Goal: Transaction & Acquisition: Subscribe to service/newsletter

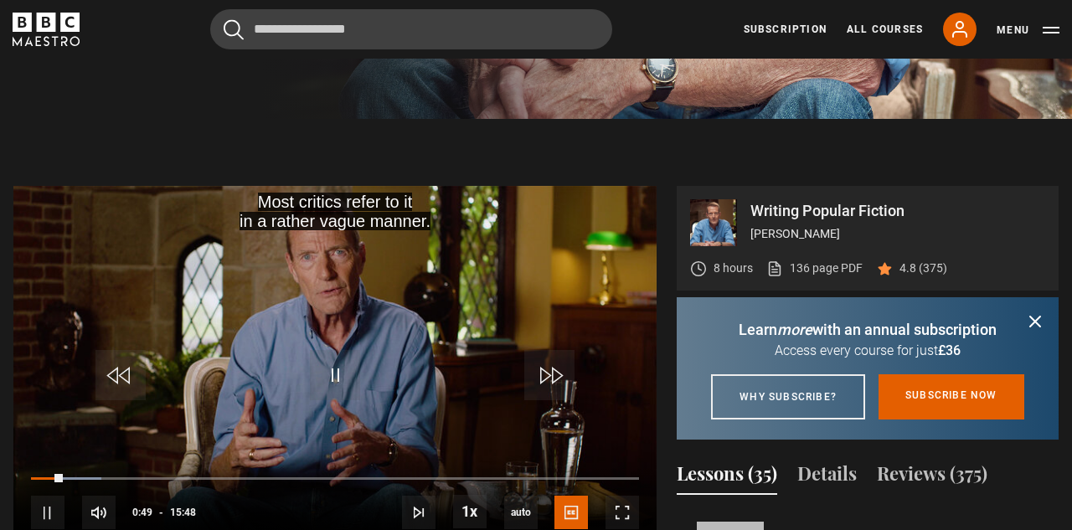
scroll to position [648, 0]
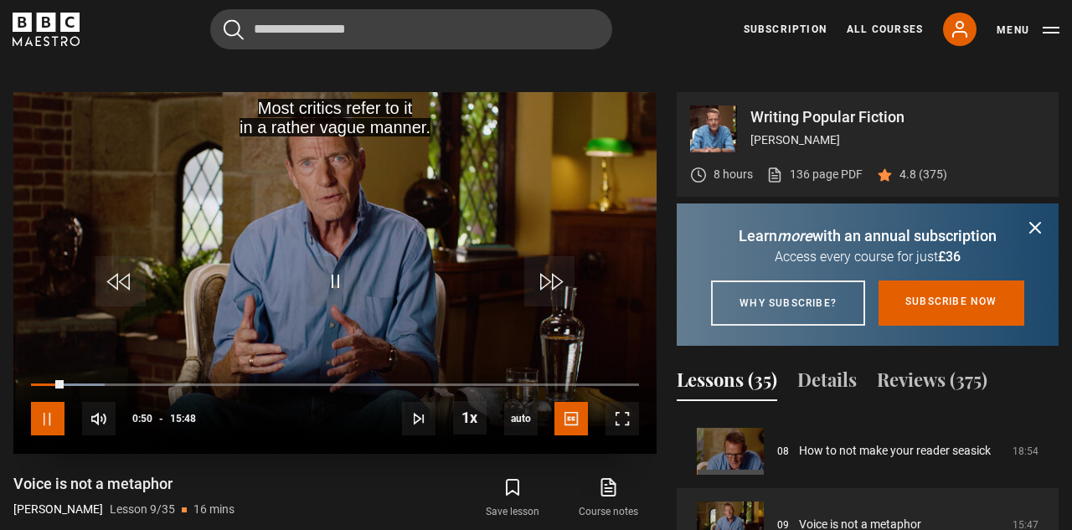
click at [59, 414] on span "Video Player" at bounding box center [48, 419] width 34 height 34
click at [51, 413] on span "Video Player" at bounding box center [48, 419] width 34 height 34
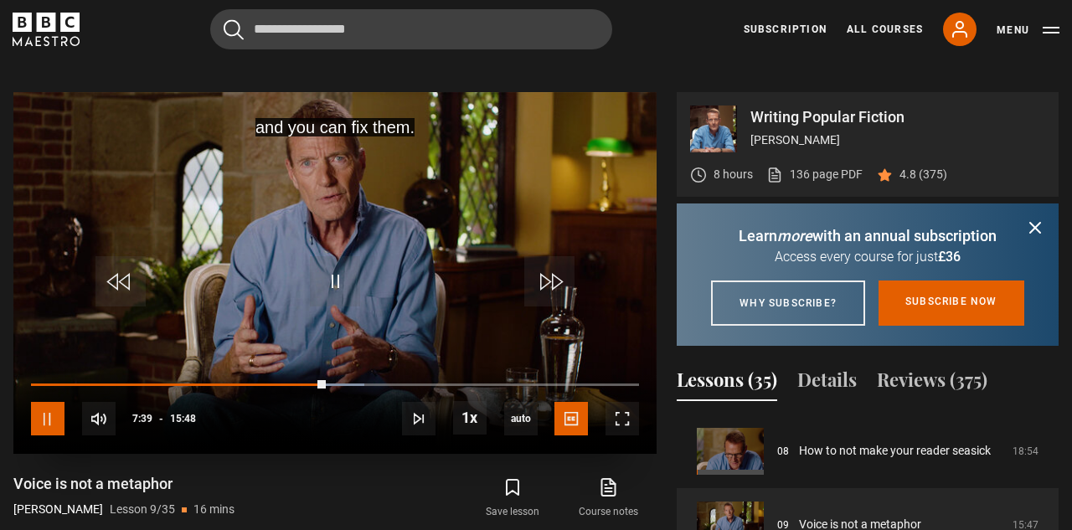
click at [52, 413] on span "Video Player" at bounding box center [48, 419] width 34 height 34
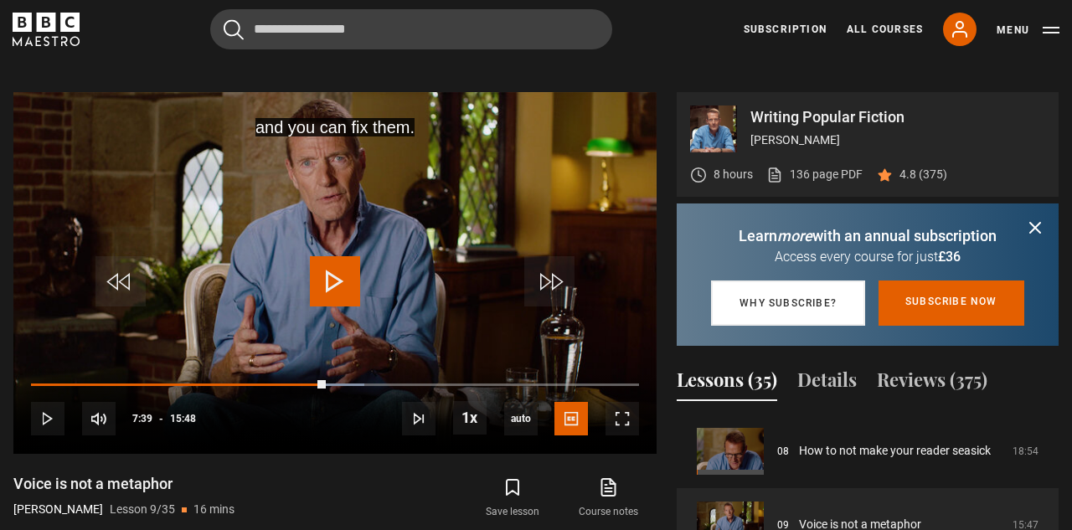
click at [839, 326] on link "Why subscribe?" at bounding box center [788, 303] width 154 height 45
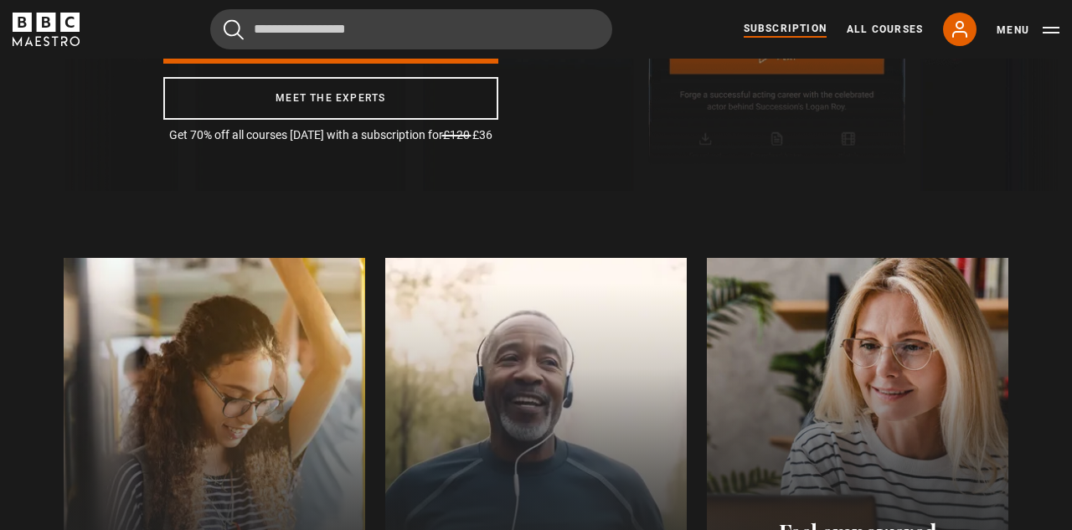
scroll to position [0, 217]
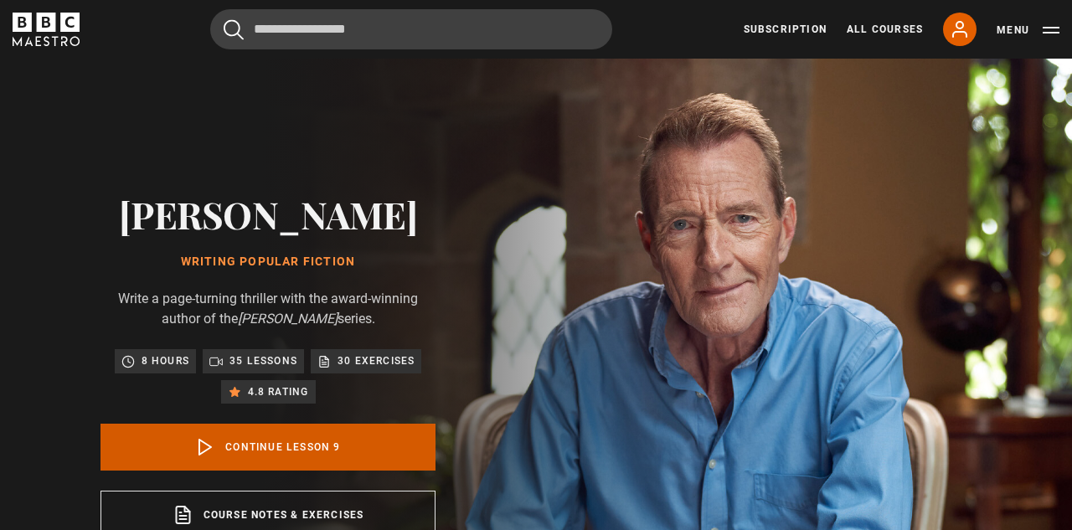
click at [307, 446] on link "Continue lesson 9" at bounding box center [268, 447] width 335 height 47
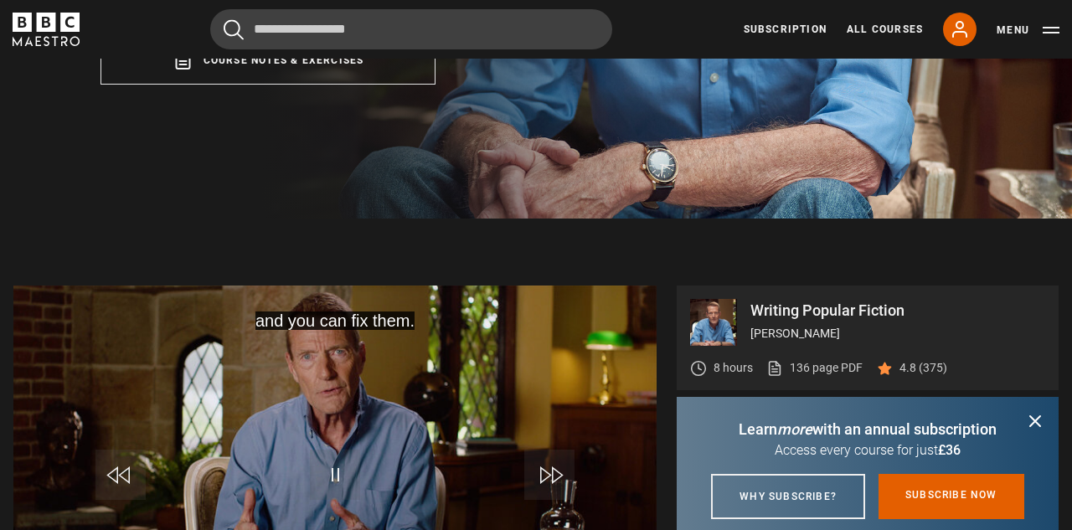
scroll to position [597, 0]
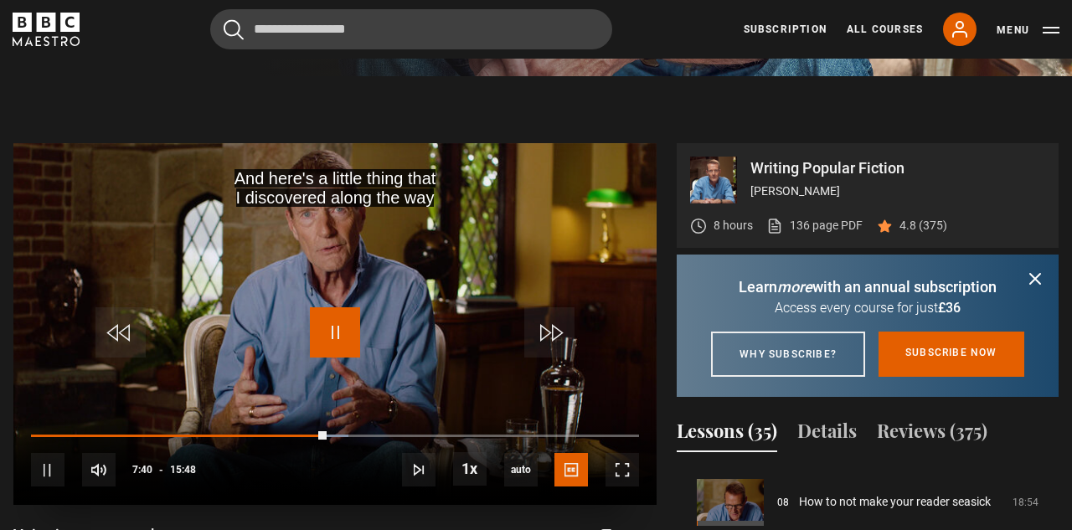
click at [325, 327] on span "Video Player" at bounding box center [335, 332] width 50 height 50
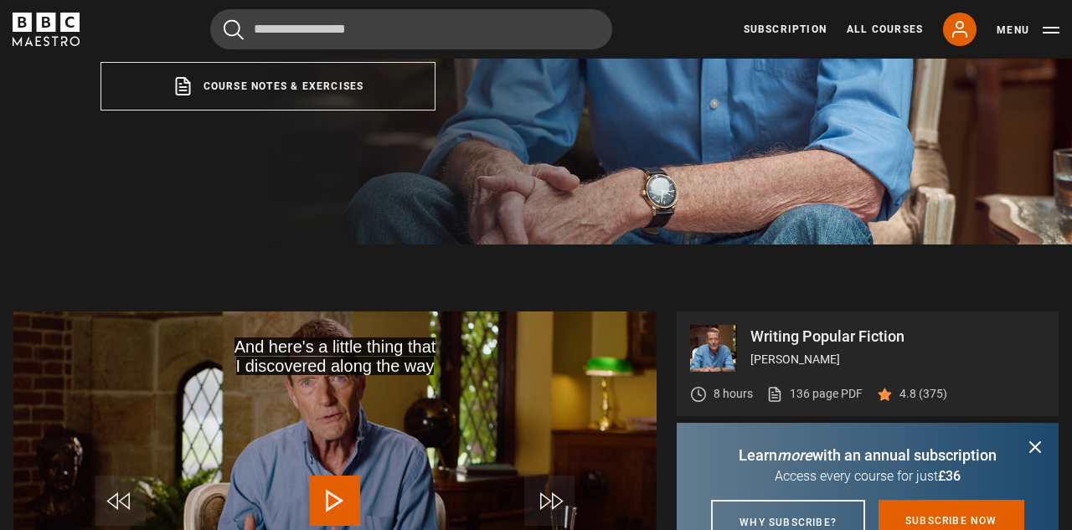
scroll to position [418, 0]
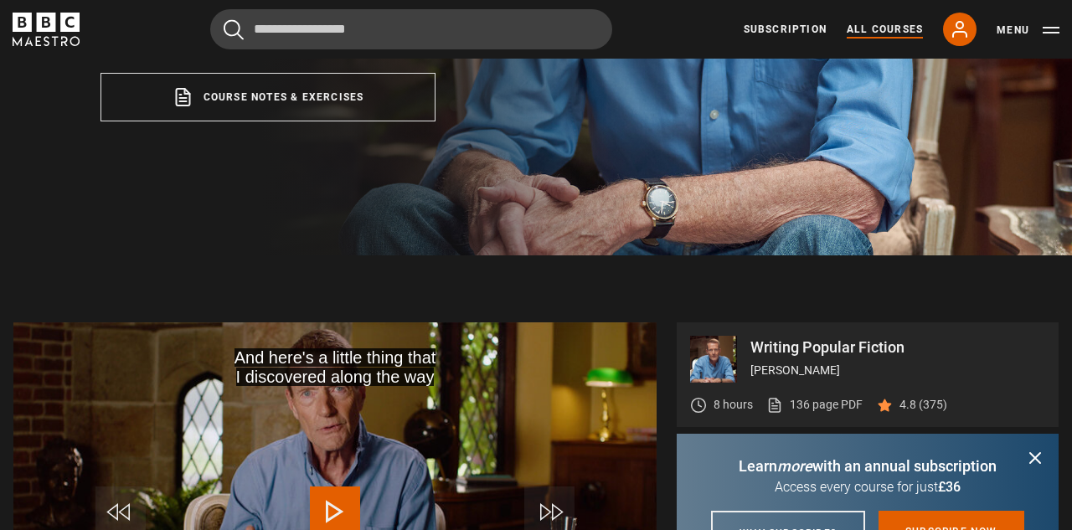
click at [900, 28] on link "All Courses" at bounding box center [885, 29] width 76 height 15
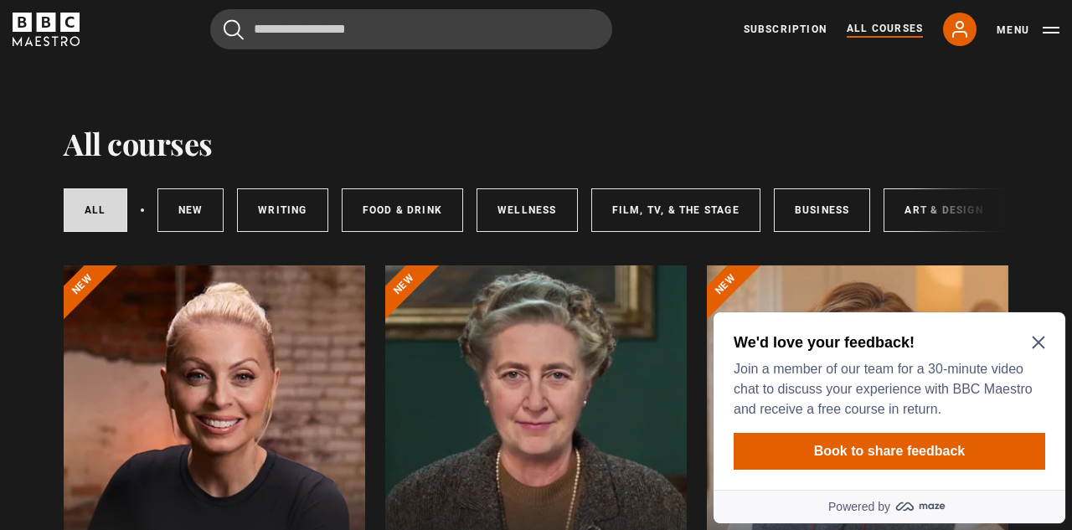
click at [1036, 343] on icon "Close Maze Prompt" at bounding box center [1038, 342] width 13 height 13
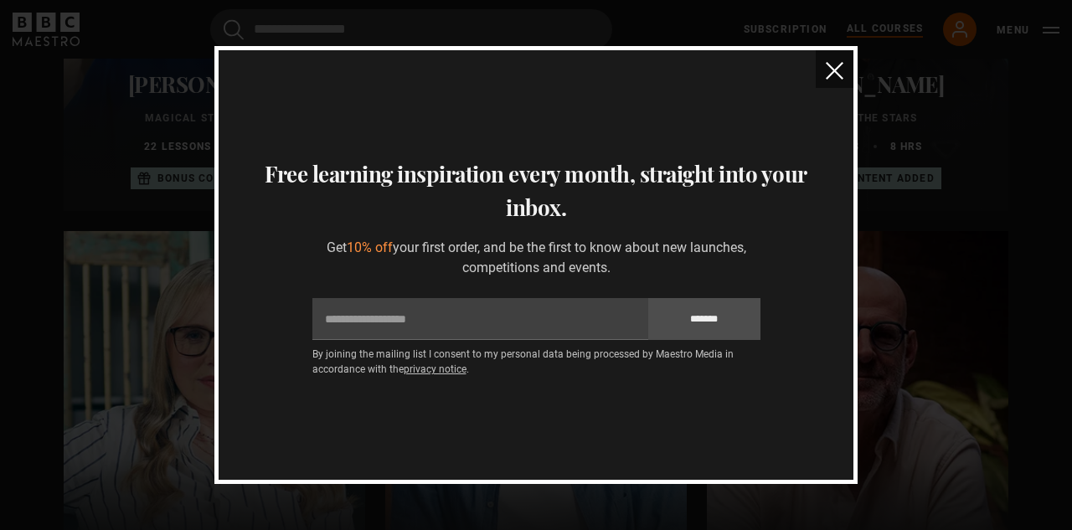
scroll to position [1050, 0]
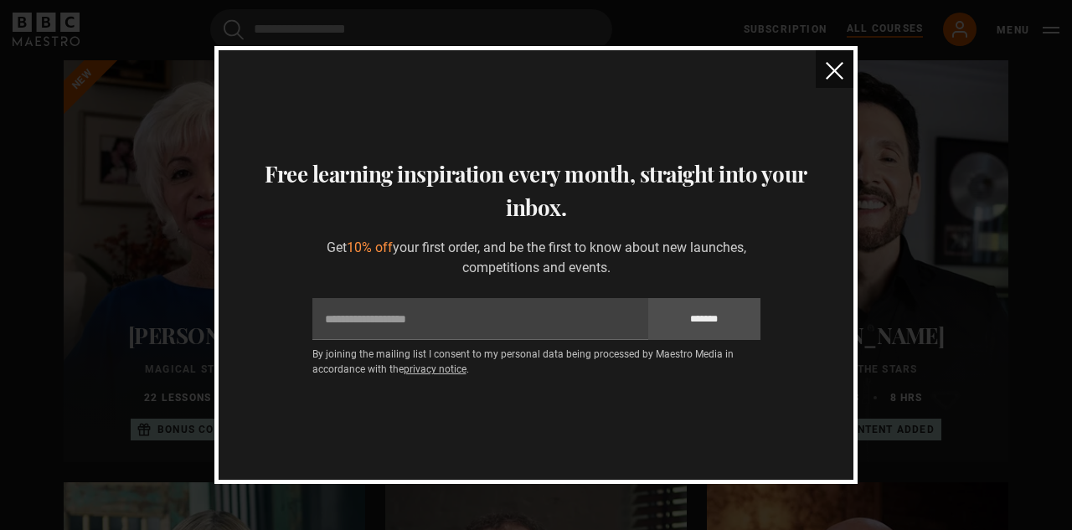
click at [838, 71] on img "close" at bounding box center [835, 71] width 18 height 18
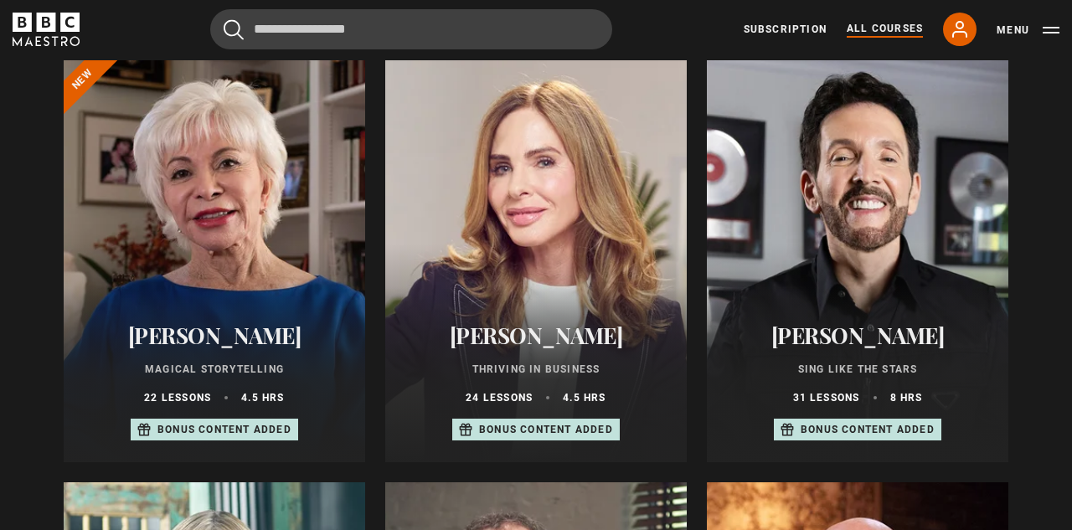
click at [868, 317] on div "Eric Vetro Sing Like the Stars 31 lessons 8 hrs Bonus content added" at bounding box center [858, 382] width 302 height 160
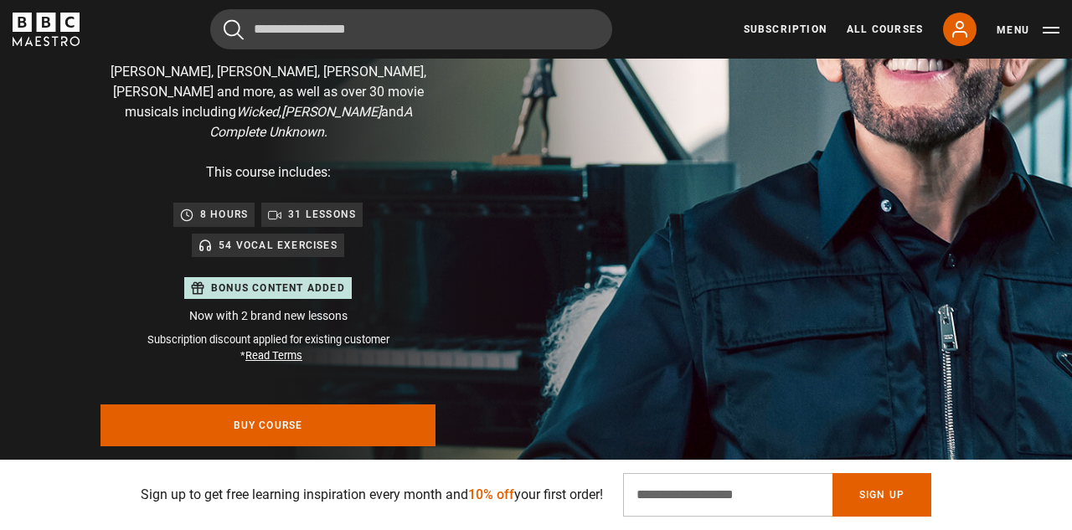
scroll to position [252, 0]
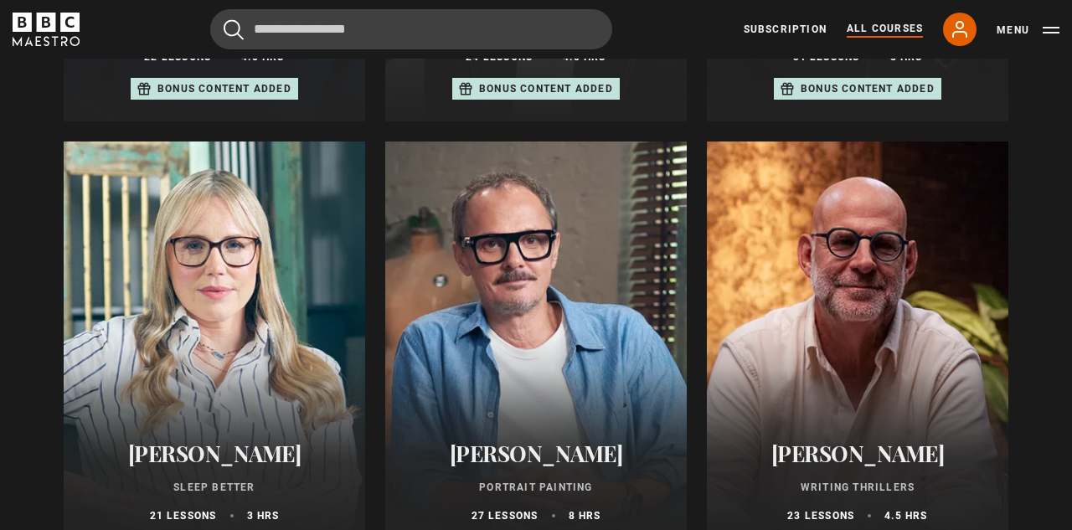
scroll to position [1395, 0]
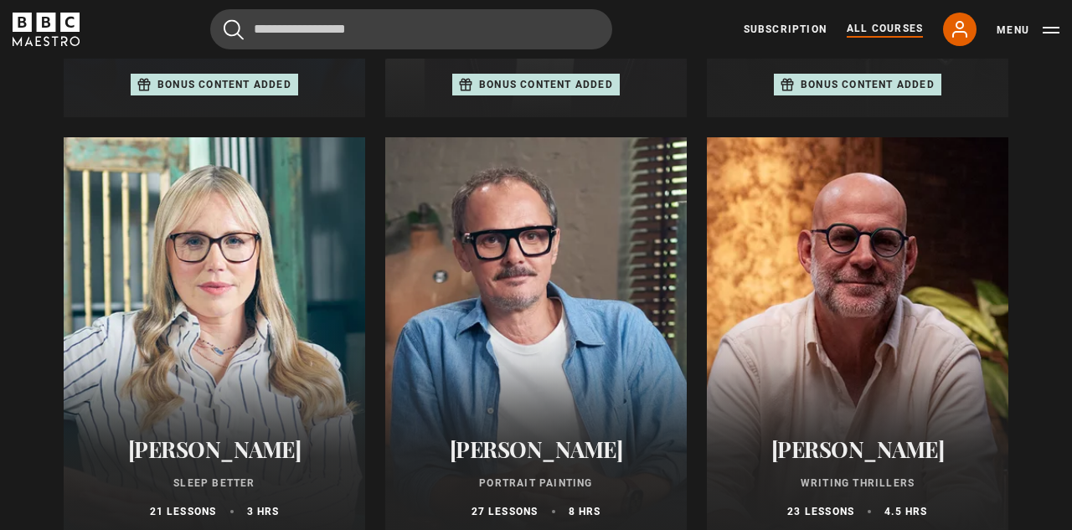
click at [562, 286] on div at bounding box center [536, 338] width 302 height 402
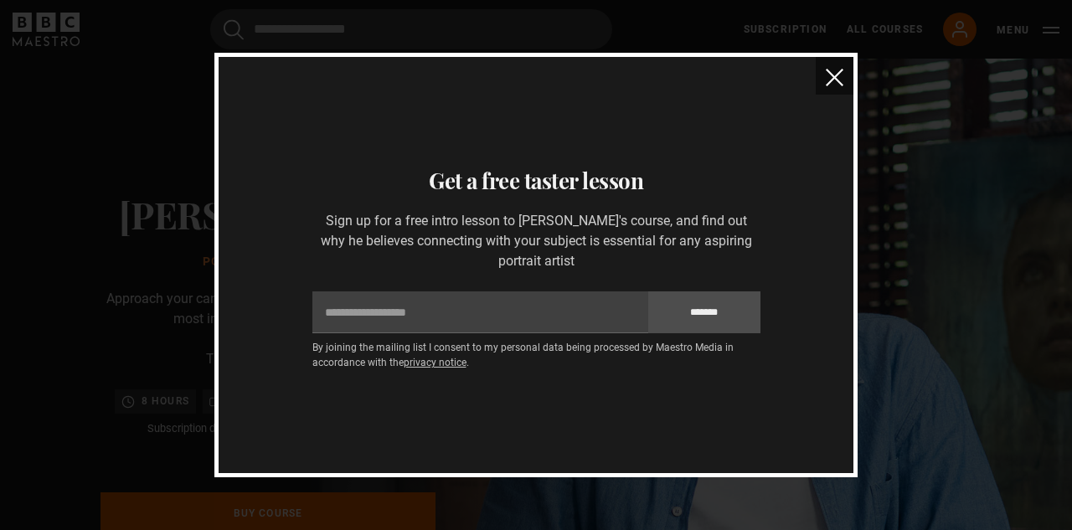
click at [830, 83] on img "close" at bounding box center [835, 78] width 18 height 18
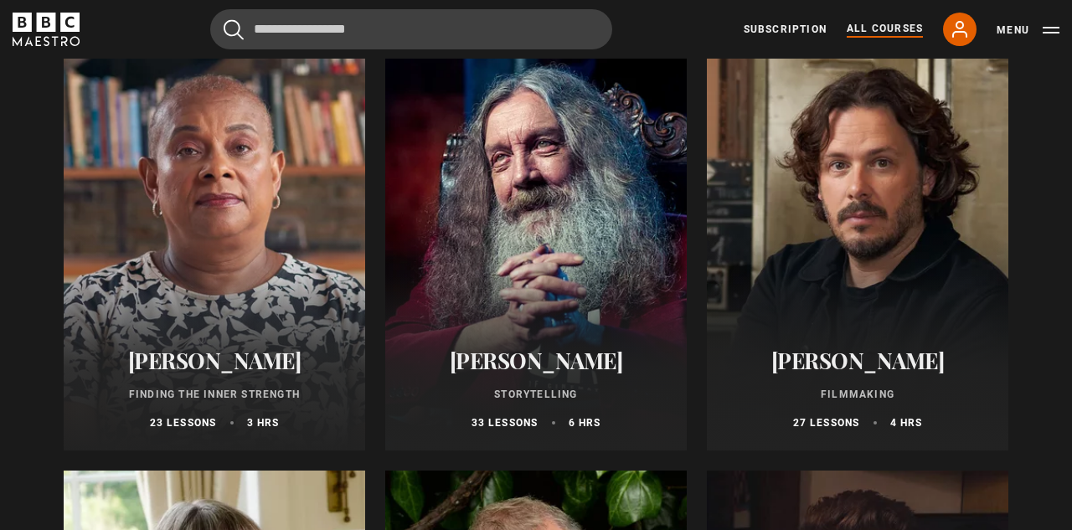
scroll to position [4432, 0]
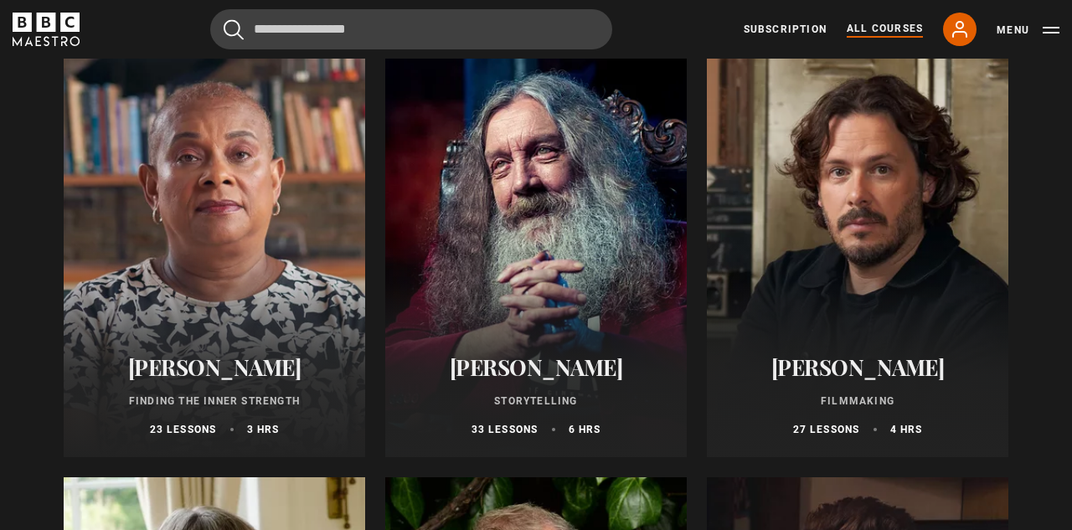
click at [554, 244] on div at bounding box center [536, 256] width 302 height 402
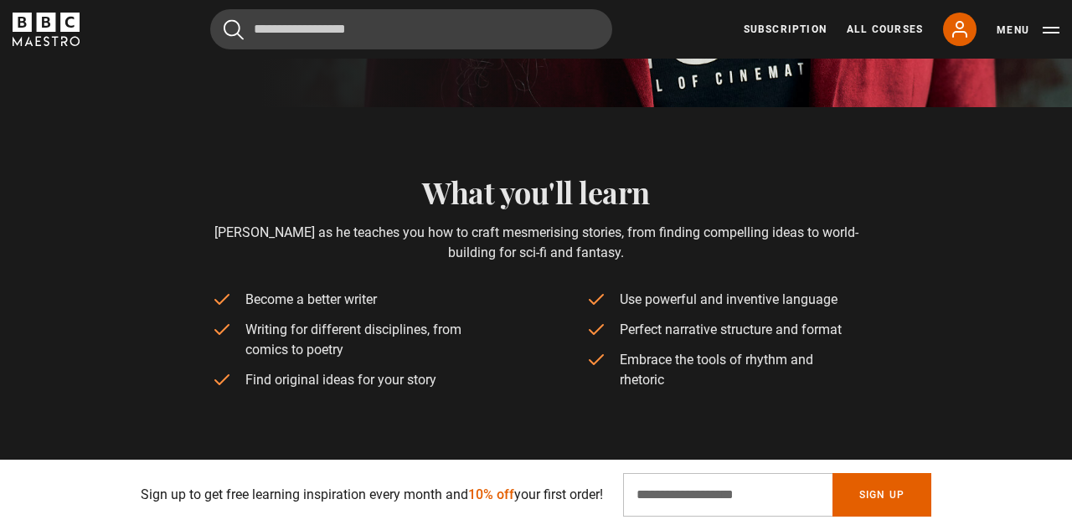
scroll to position [0, 217]
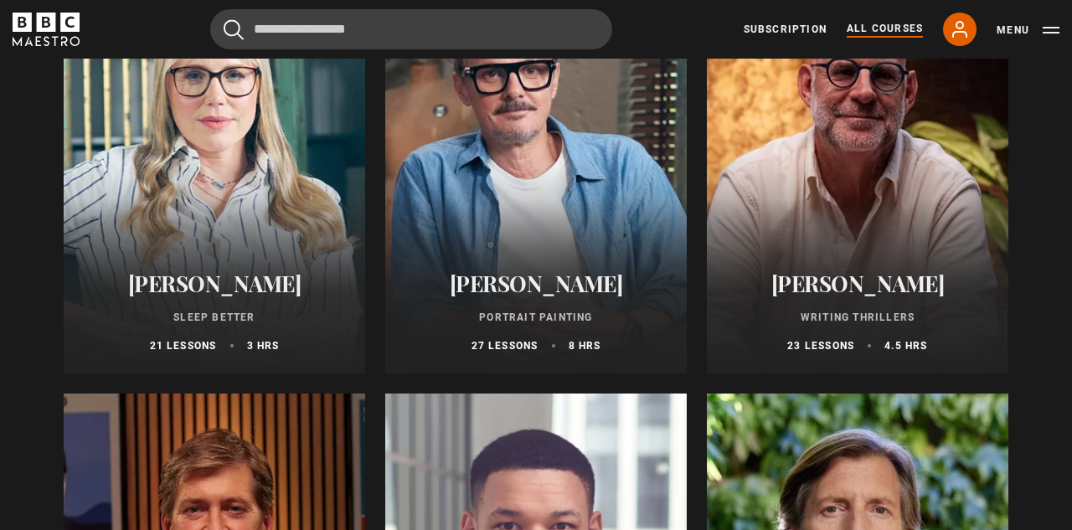
scroll to position [1578, 0]
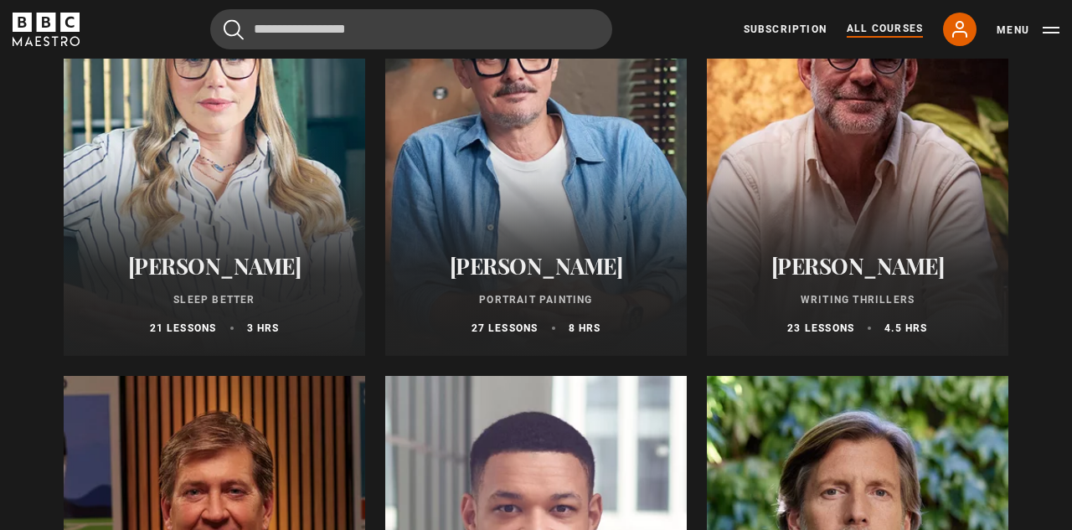
click at [872, 236] on div "Harlan Coben Writing Thrillers 23 lessons 4.5 hrs" at bounding box center [858, 294] width 302 height 123
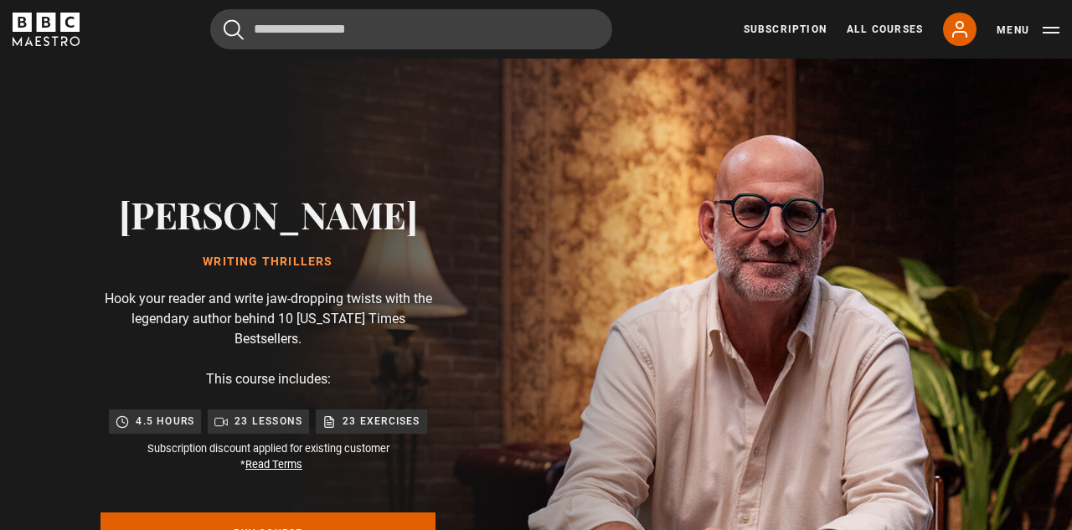
scroll to position [0, 434]
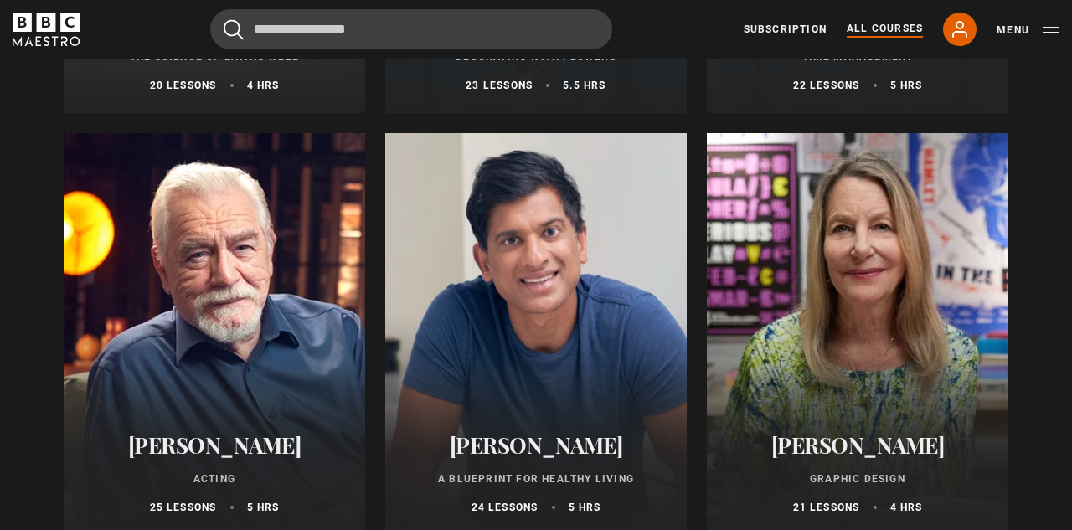
scroll to position [2743, 0]
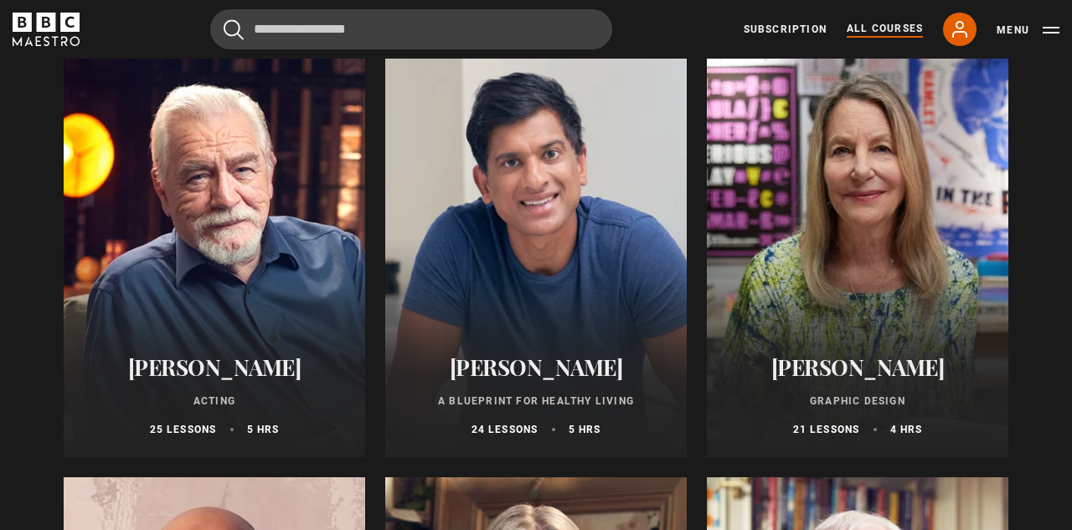
click at [556, 268] on div at bounding box center [536, 256] width 302 height 402
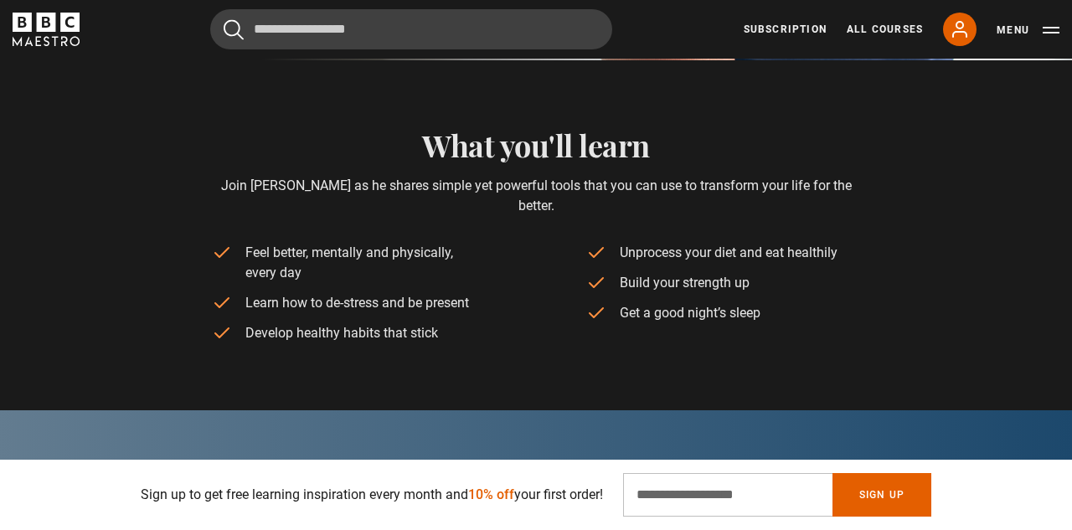
scroll to position [0, 217]
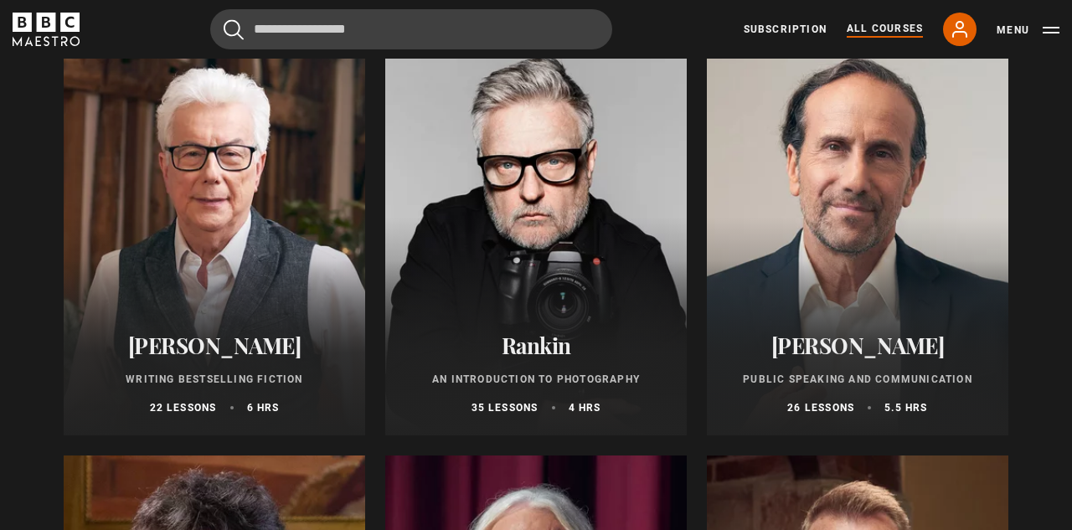
scroll to position [3606, 0]
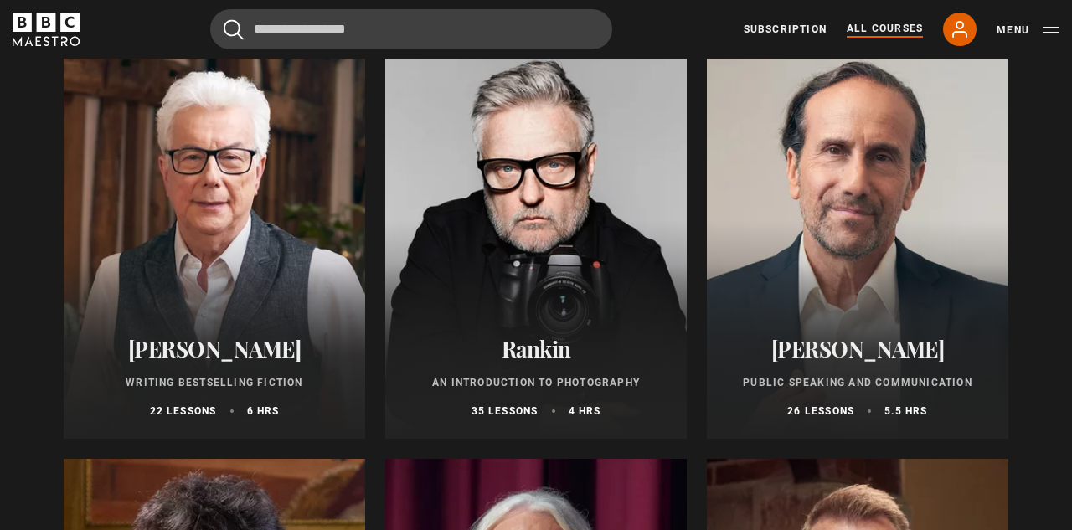
click at [271, 212] on div at bounding box center [215, 238] width 302 height 402
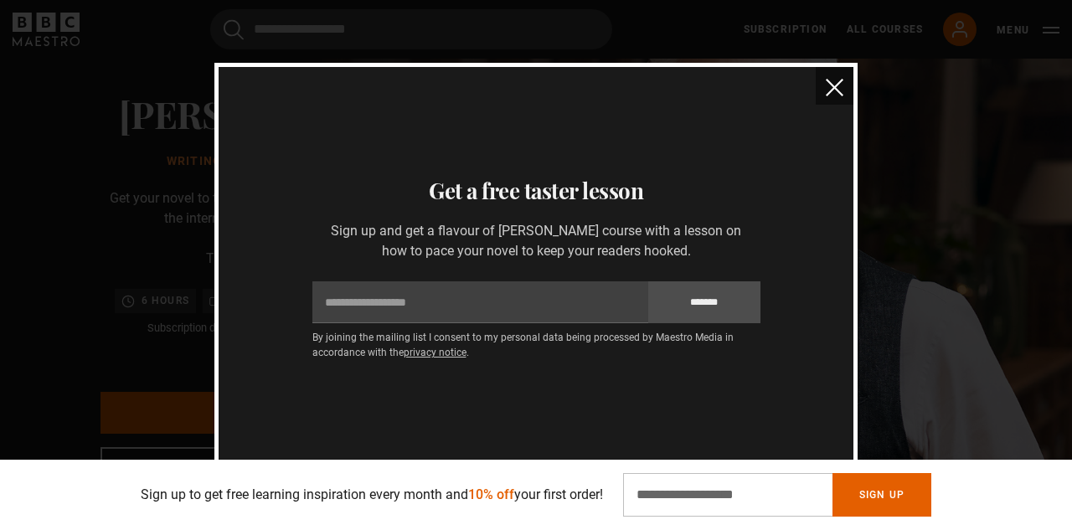
scroll to position [124, 0]
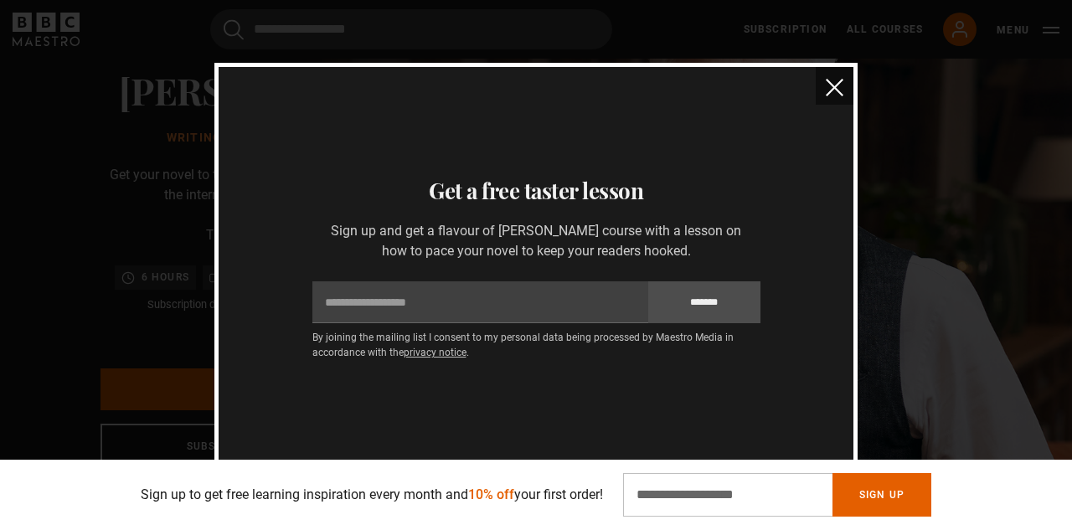
click at [836, 88] on img "close" at bounding box center [835, 88] width 18 height 18
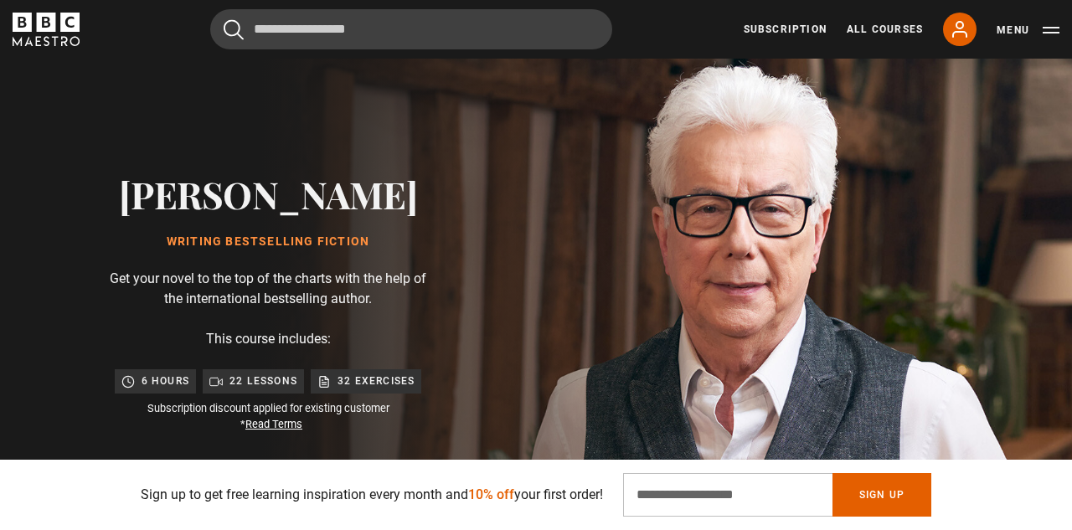
scroll to position [0, 434]
click at [885, 31] on link "All Courses" at bounding box center [885, 29] width 76 height 15
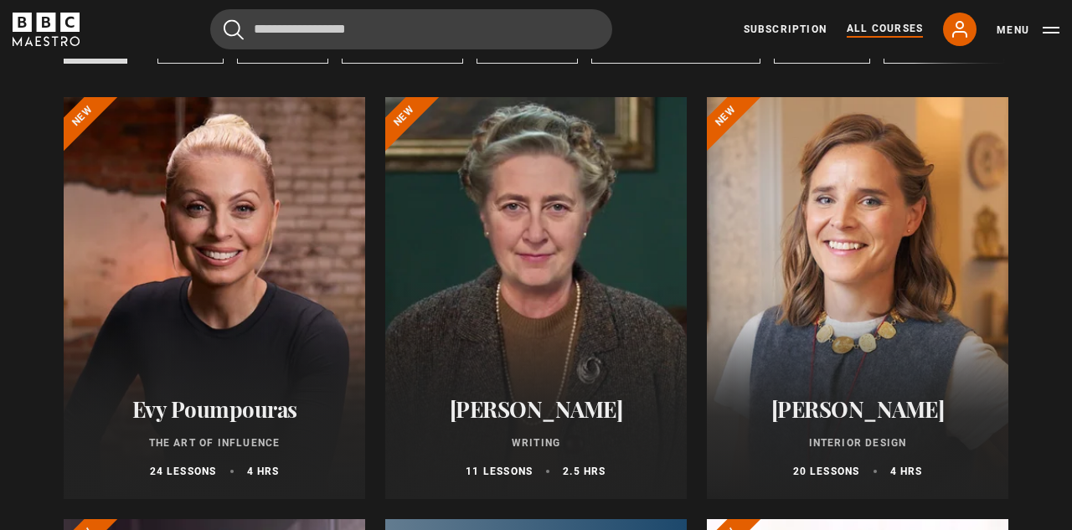
scroll to position [171, 0]
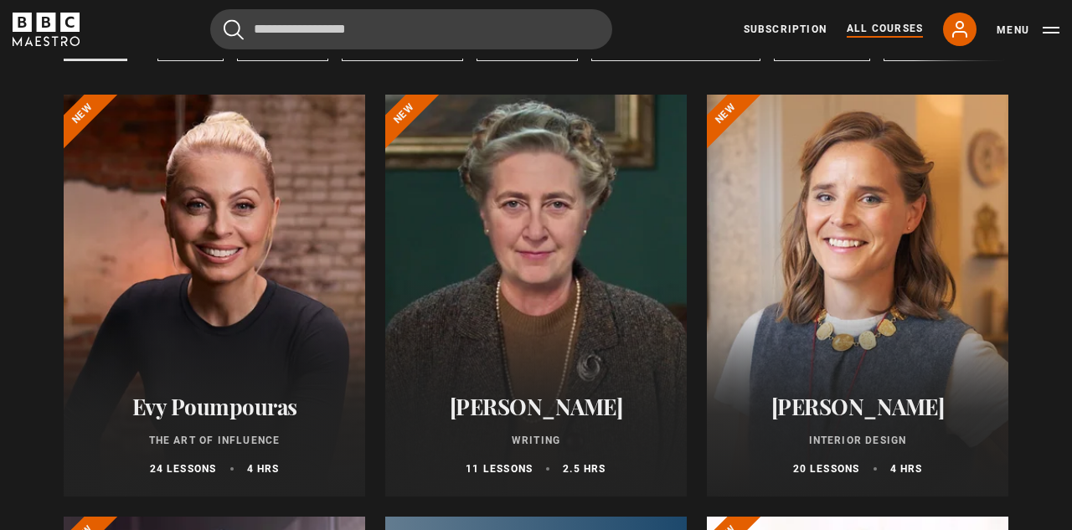
click at [588, 282] on div at bounding box center [536, 296] width 302 height 402
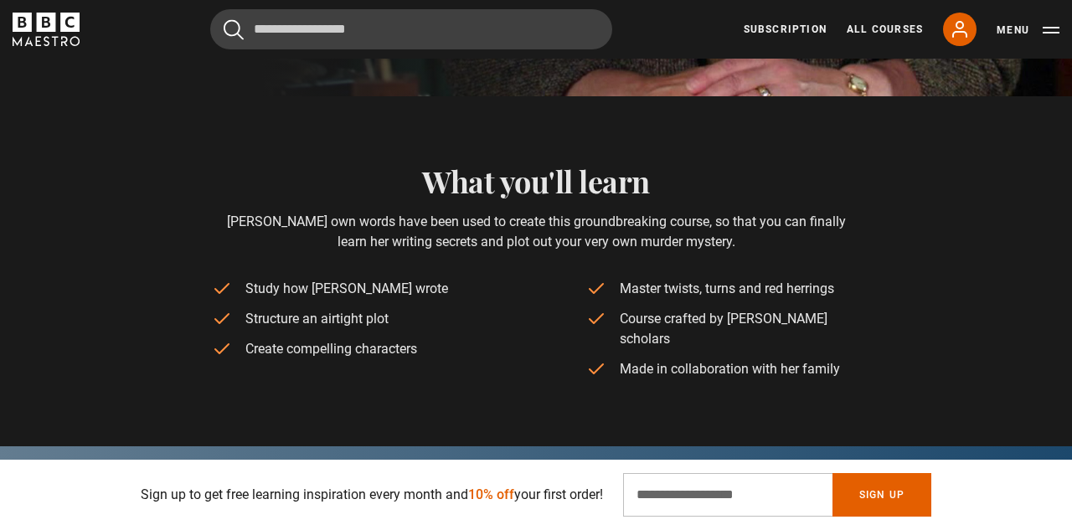
scroll to position [227, 0]
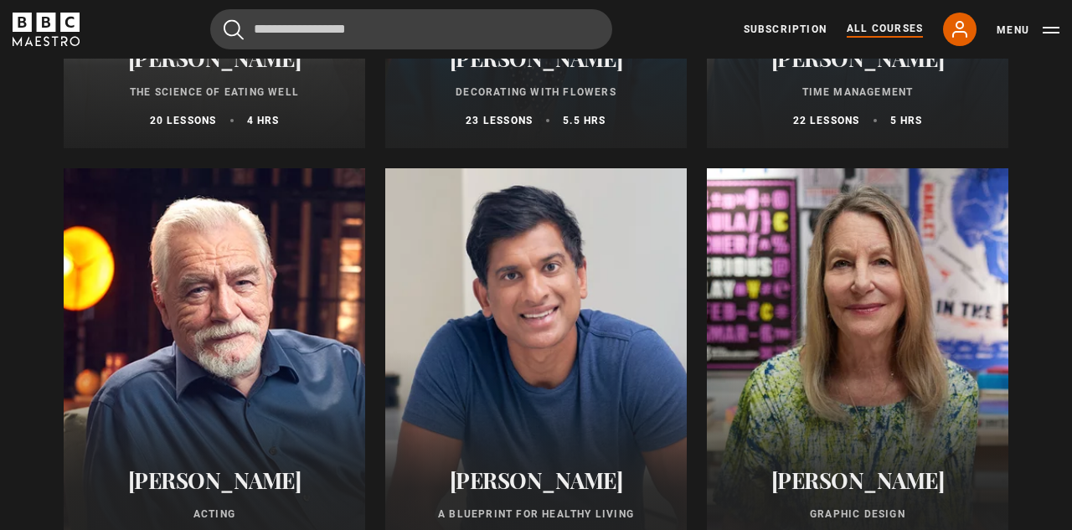
scroll to position [2787, 0]
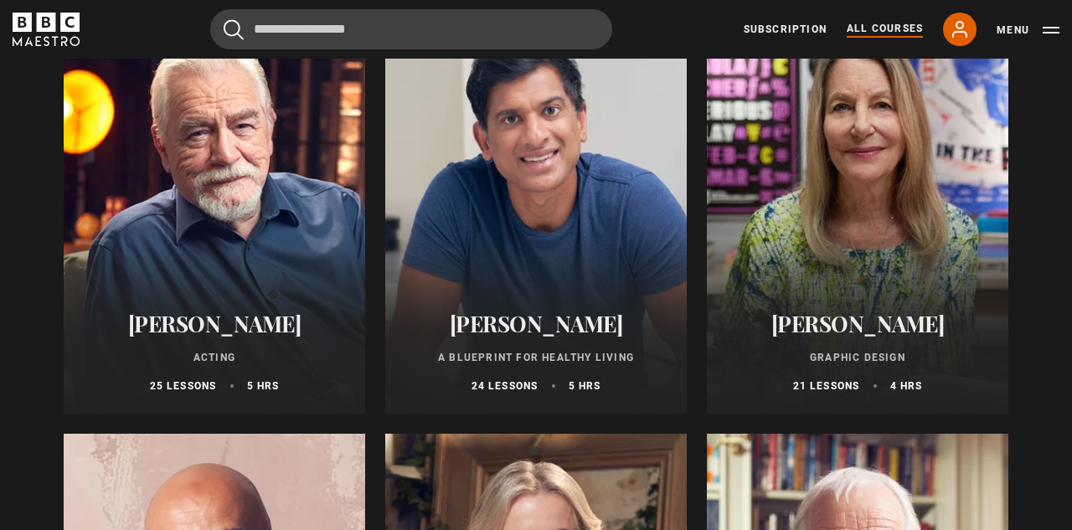
click at [873, 28] on link "All Courses" at bounding box center [885, 29] width 76 height 17
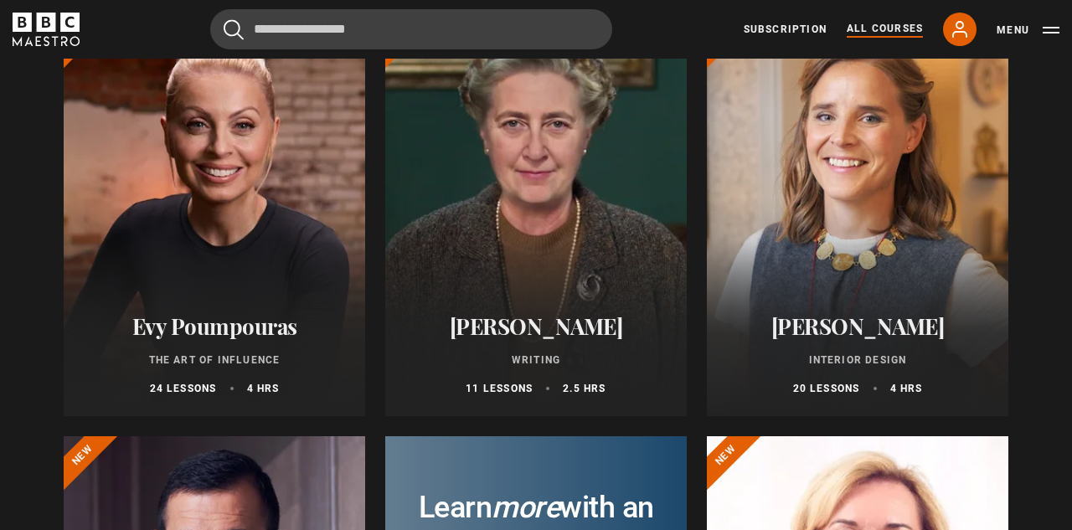
scroll to position [252, 0]
click at [307, 219] on div at bounding box center [215, 214] width 302 height 402
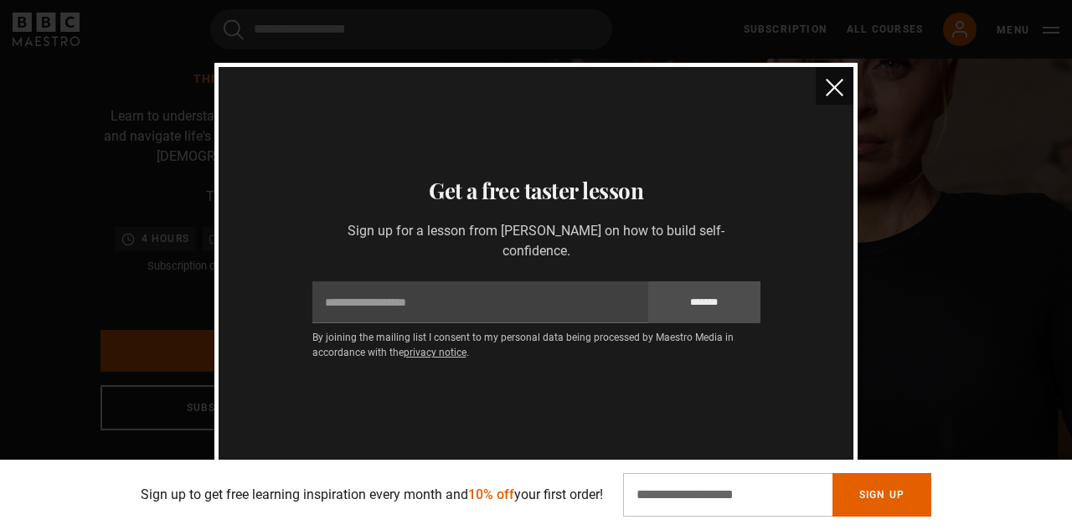
scroll to position [0, 217]
click at [834, 97] on button "close" at bounding box center [835, 86] width 38 height 38
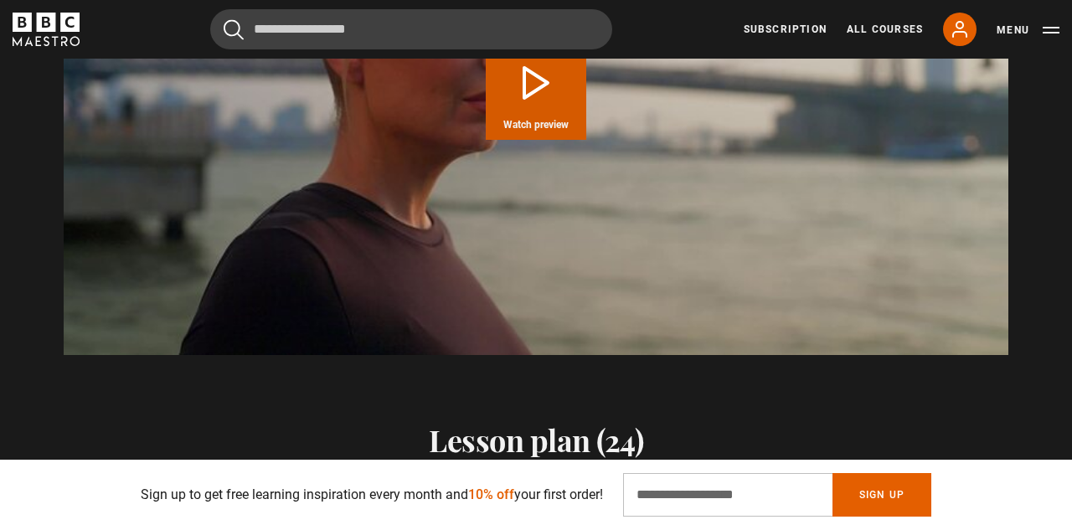
scroll to position [1788, 0]
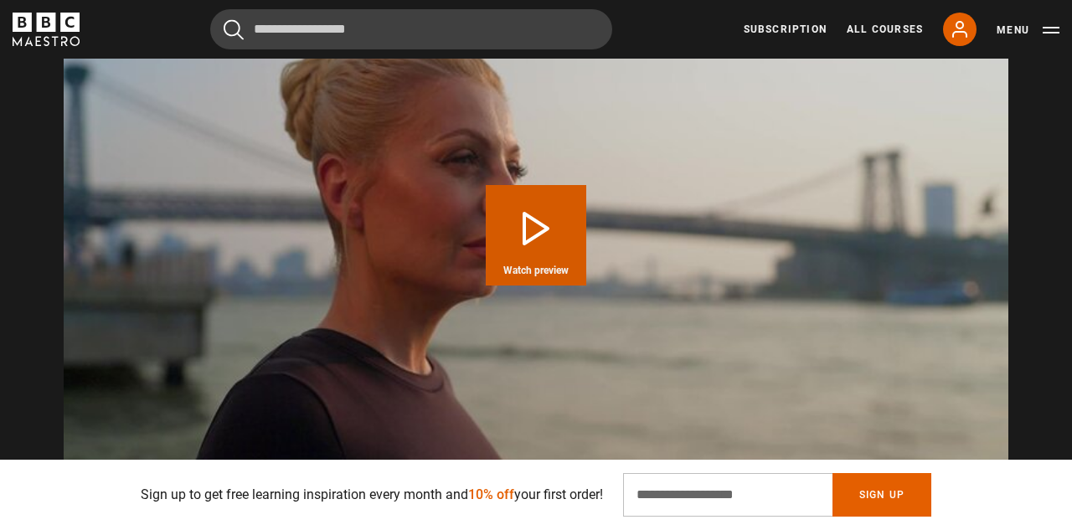
click at [540, 238] on button "Play Course overview for The Art of Influence with Evy Poumpouras Watch preview" at bounding box center [536, 235] width 101 height 101
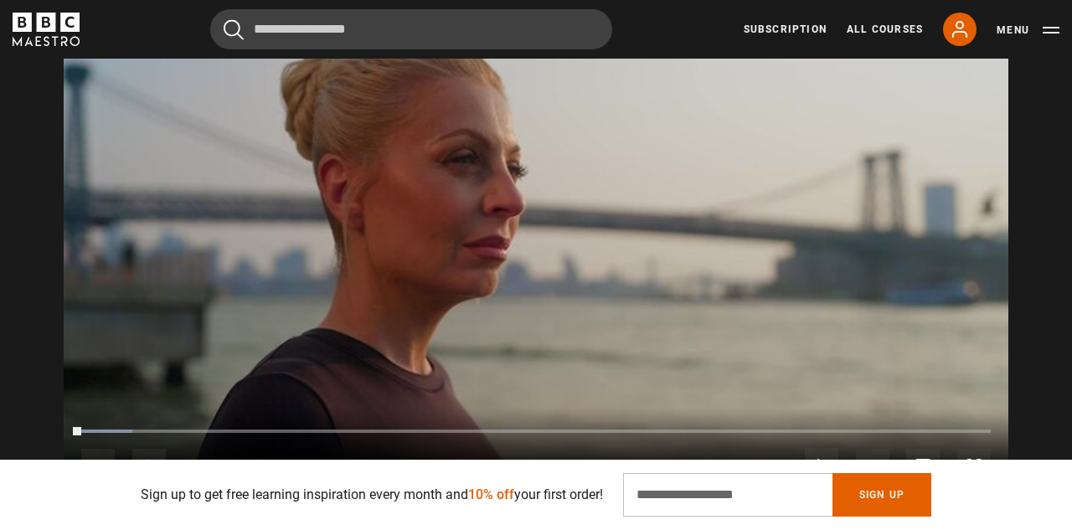
scroll to position [1758, 0]
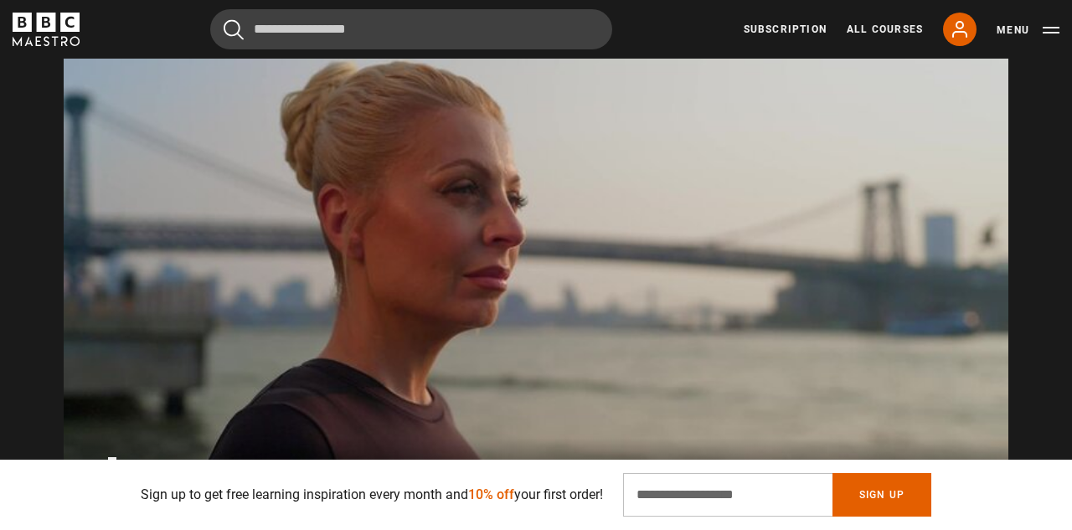
click at [543, 224] on video "Video Player" at bounding box center [536, 265] width 945 height 532
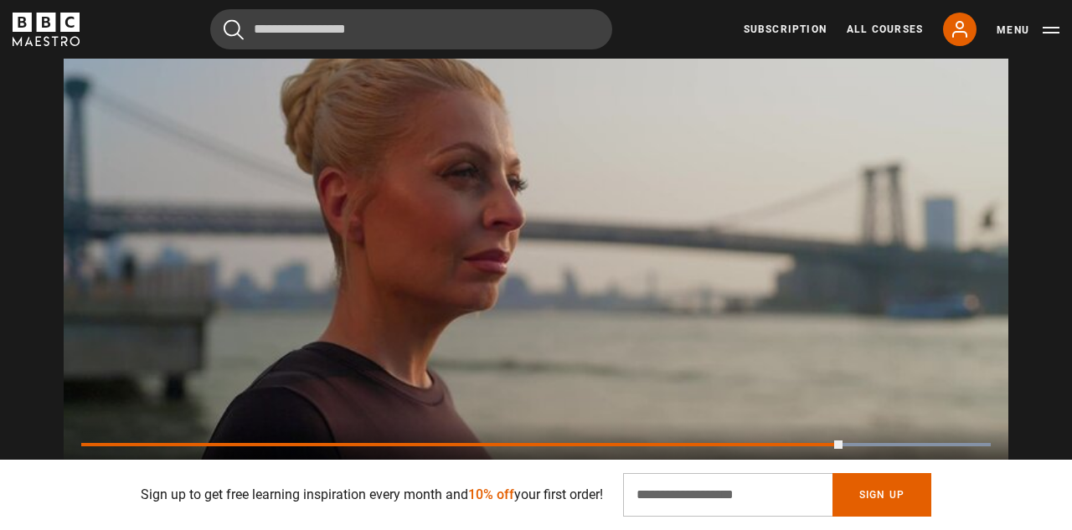
scroll to position [0, 3041]
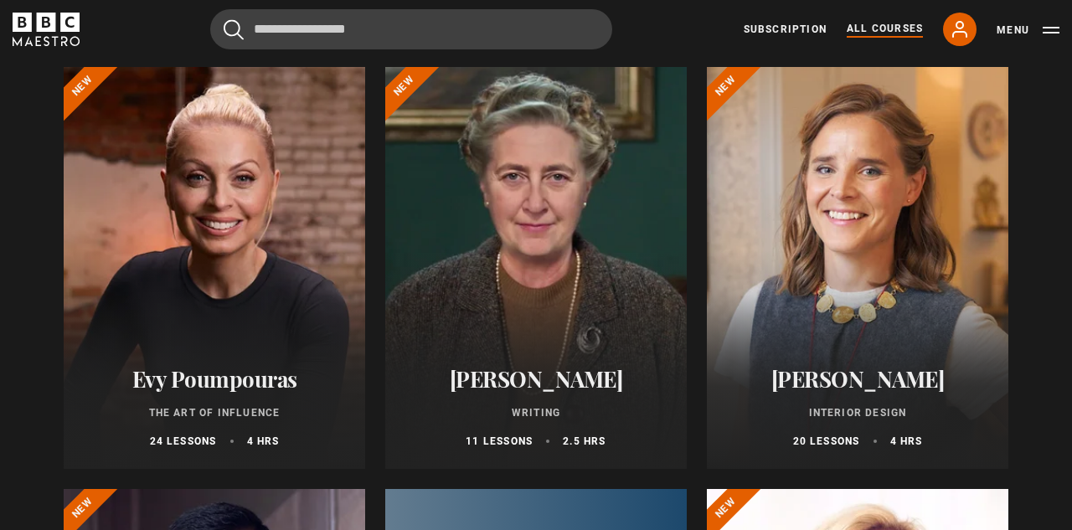
scroll to position [207, 0]
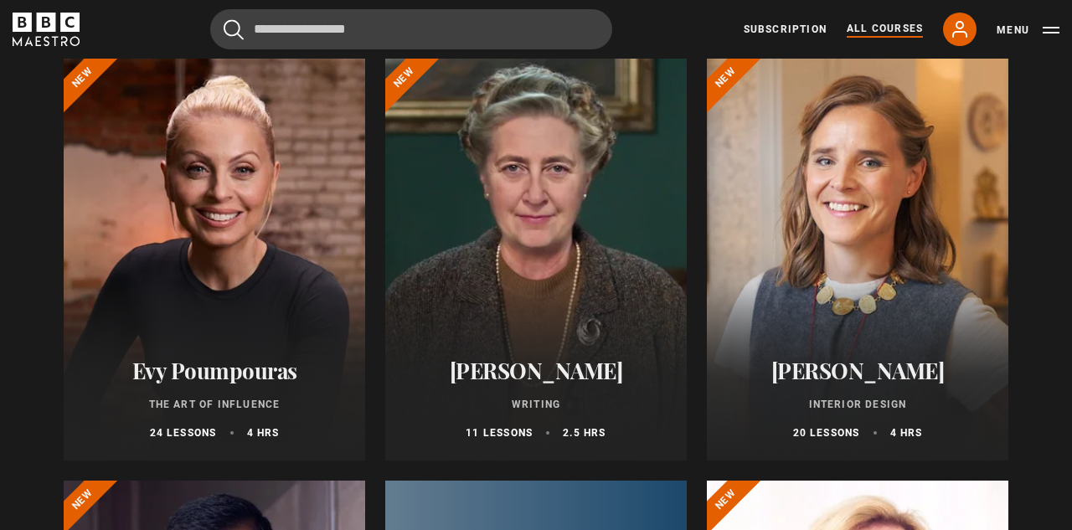
click at [562, 343] on div "Agatha Christie Writing 11 lessons 2.5 hrs" at bounding box center [536, 399] width 302 height 123
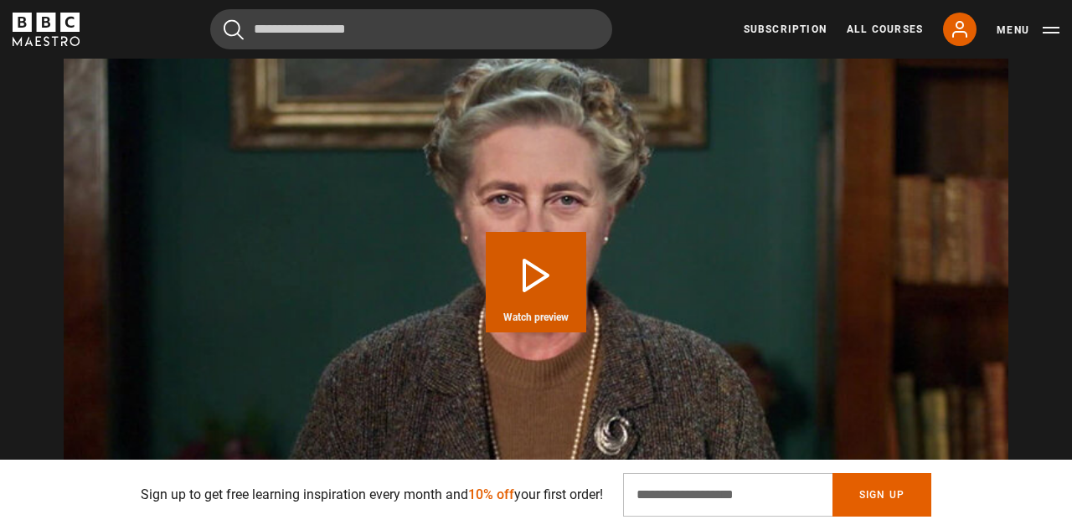
click at [544, 269] on button "Play Course overview for Writing with Agatha Christie Watch preview" at bounding box center [536, 282] width 101 height 101
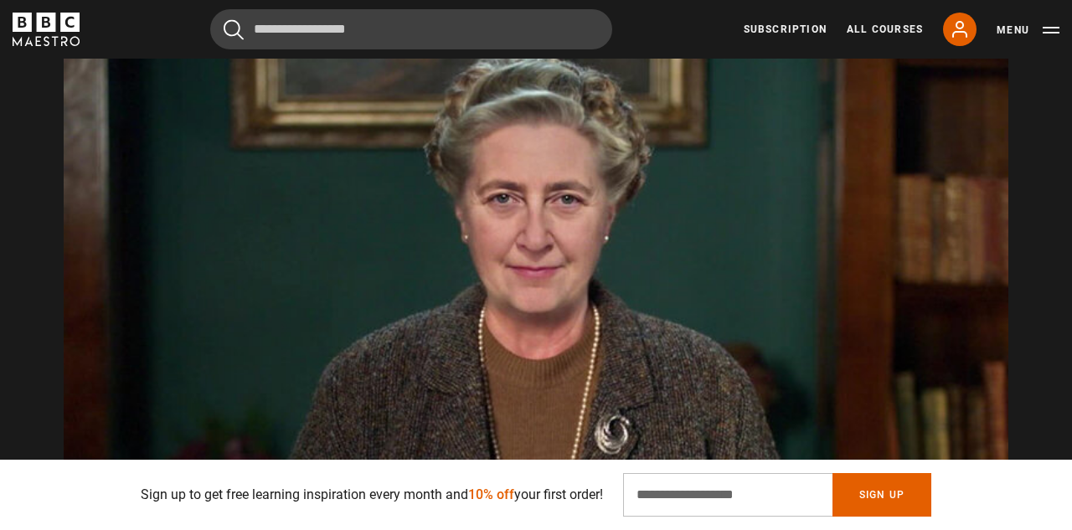
scroll to position [0, 217]
click at [393, 360] on video "Video Player" at bounding box center [536, 281] width 945 height 532
click at [178, 410] on video "Video Player" at bounding box center [536, 281] width 945 height 532
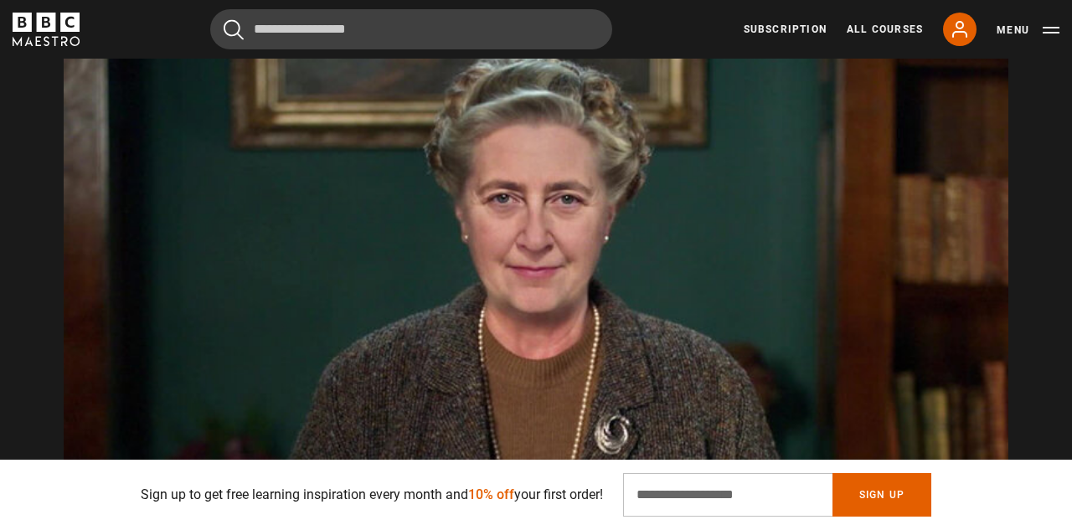
click at [530, 337] on video "Video Player" at bounding box center [536, 281] width 945 height 532
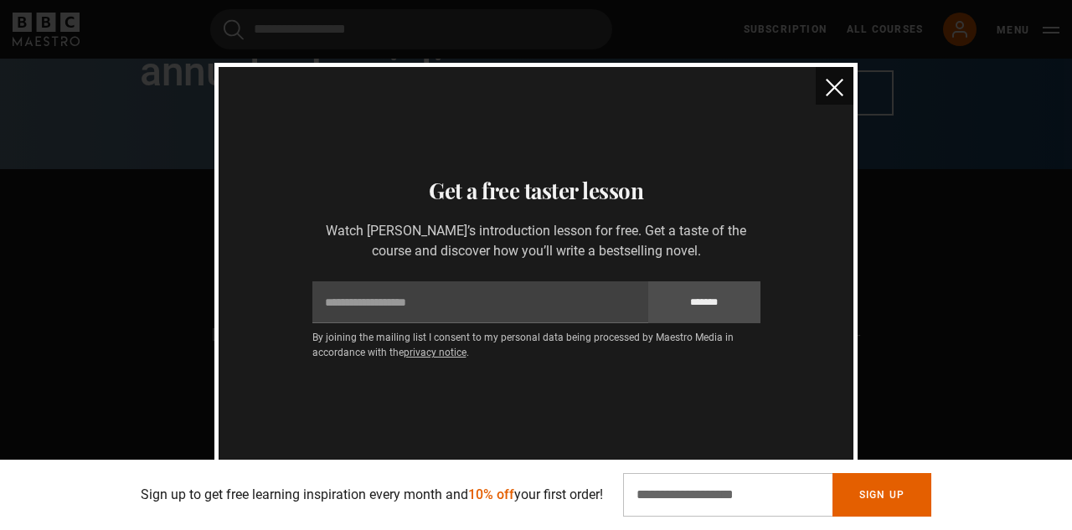
scroll to position [1132, 0]
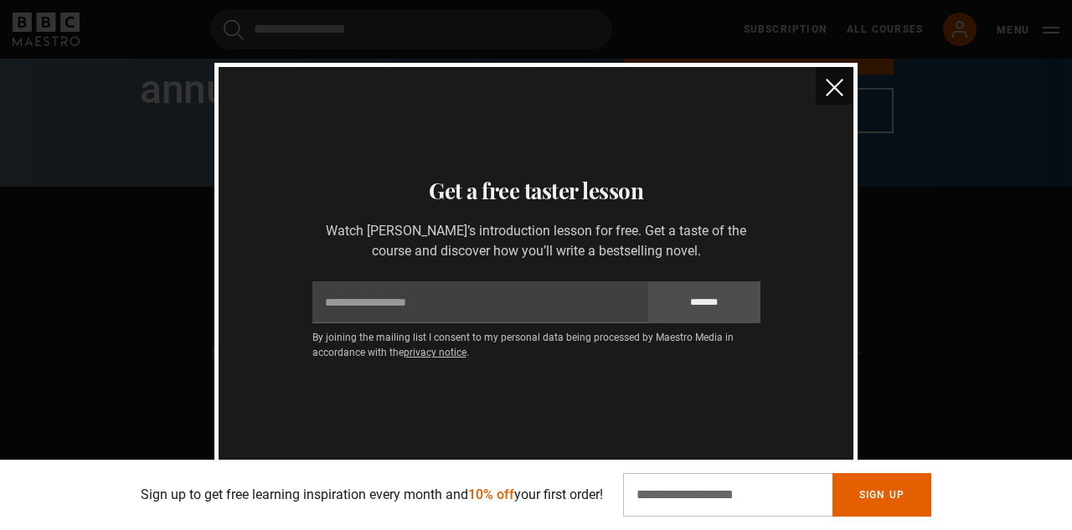
click at [834, 90] on img "close" at bounding box center [835, 88] width 18 height 18
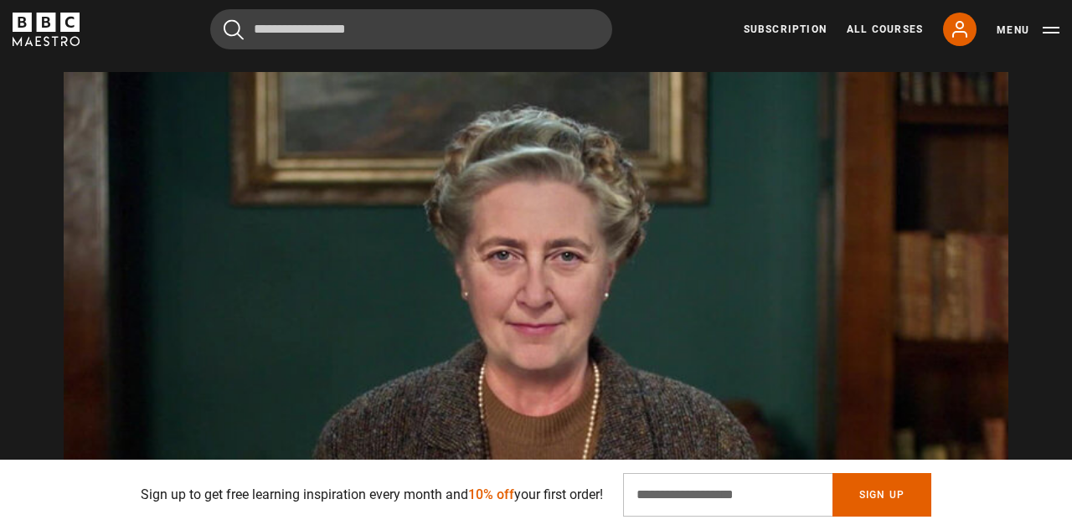
scroll to position [1650, 0]
click at [916, 28] on link "All Courses" at bounding box center [885, 29] width 76 height 15
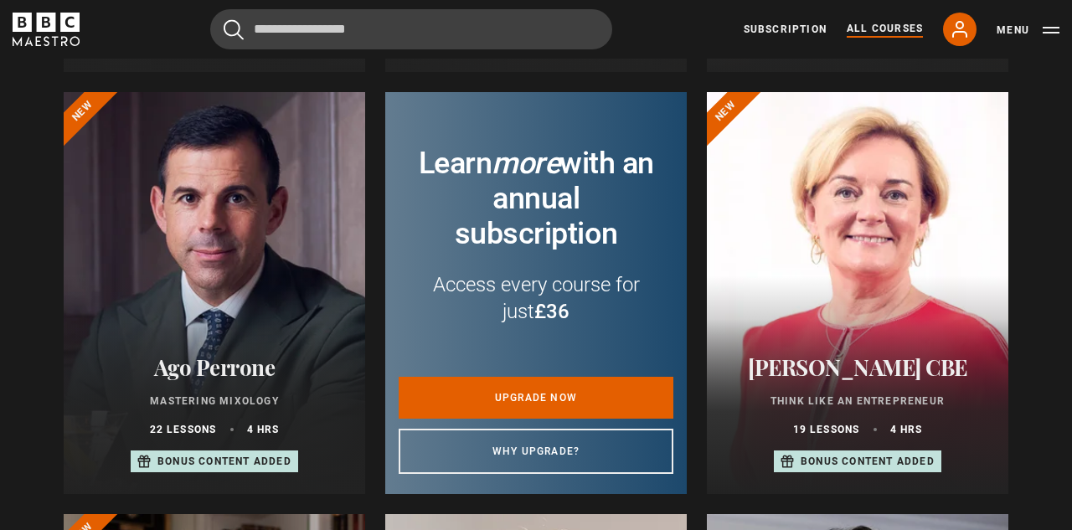
scroll to position [606, 0]
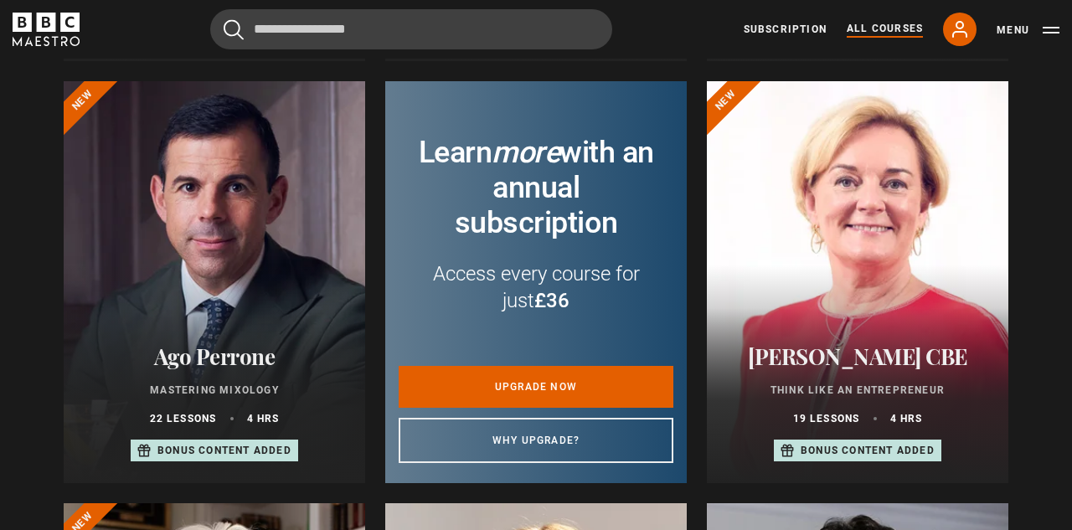
click at [342, 288] on div at bounding box center [215, 282] width 302 height 402
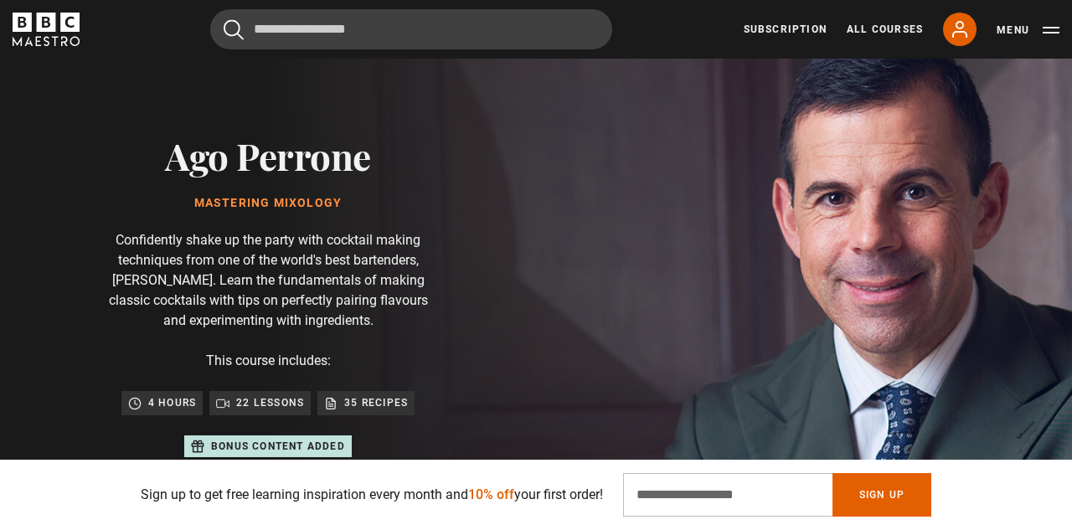
scroll to position [102, 0]
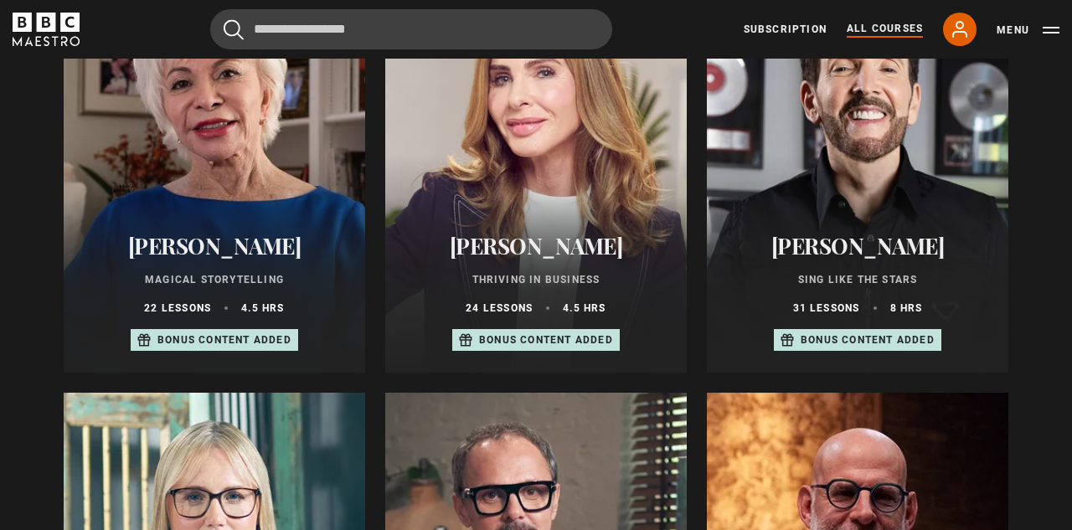
scroll to position [1161, 0]
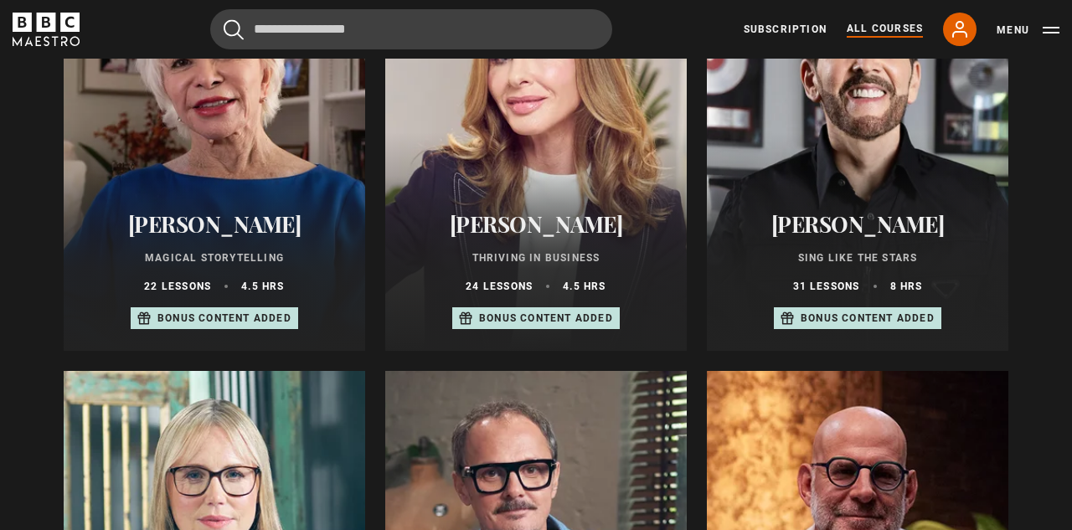
click at [255, 221] on h2 "[PERSON_NAME]" at bounding box center [214, 224] width 261 height 26
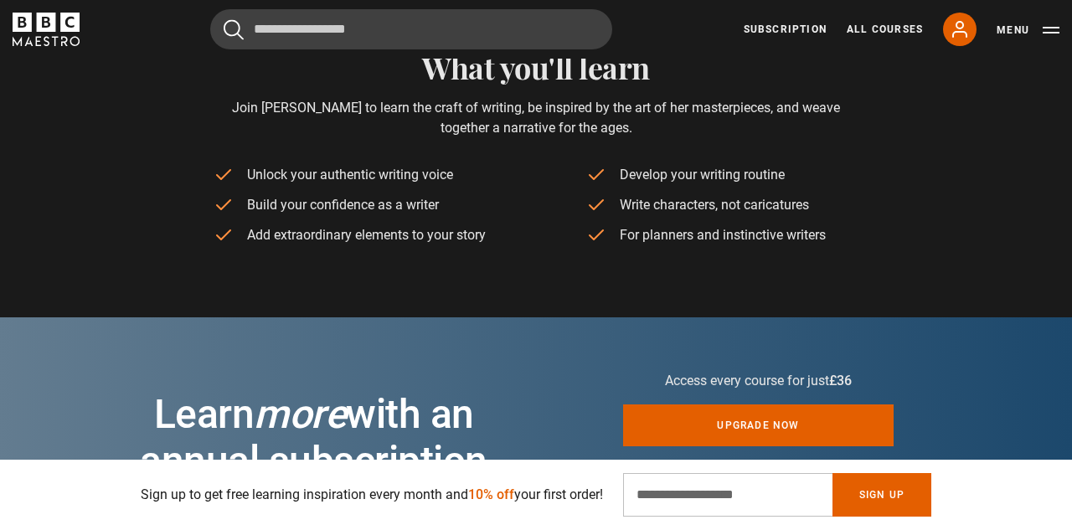
scroll to position [0, 217]
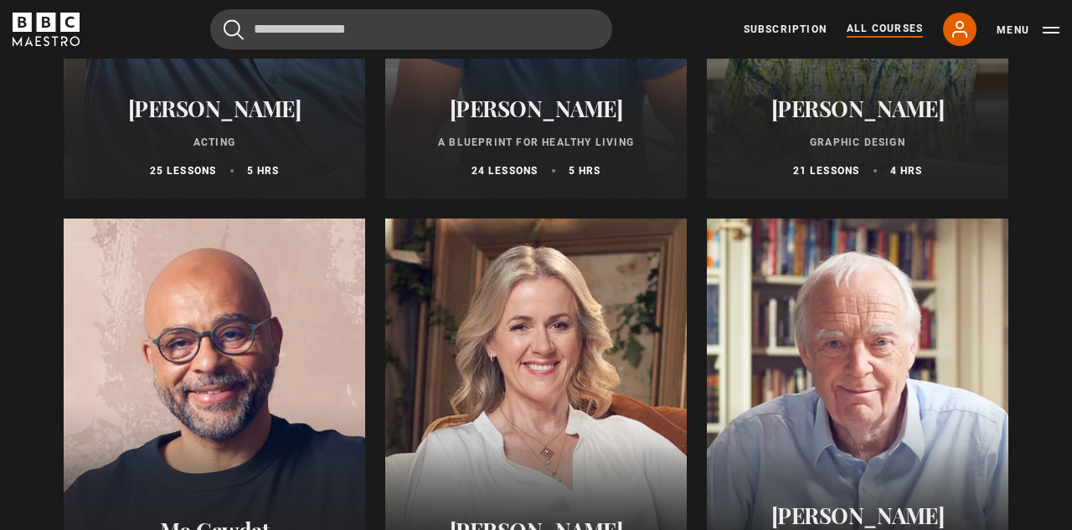
scroll to position [3135, 0]
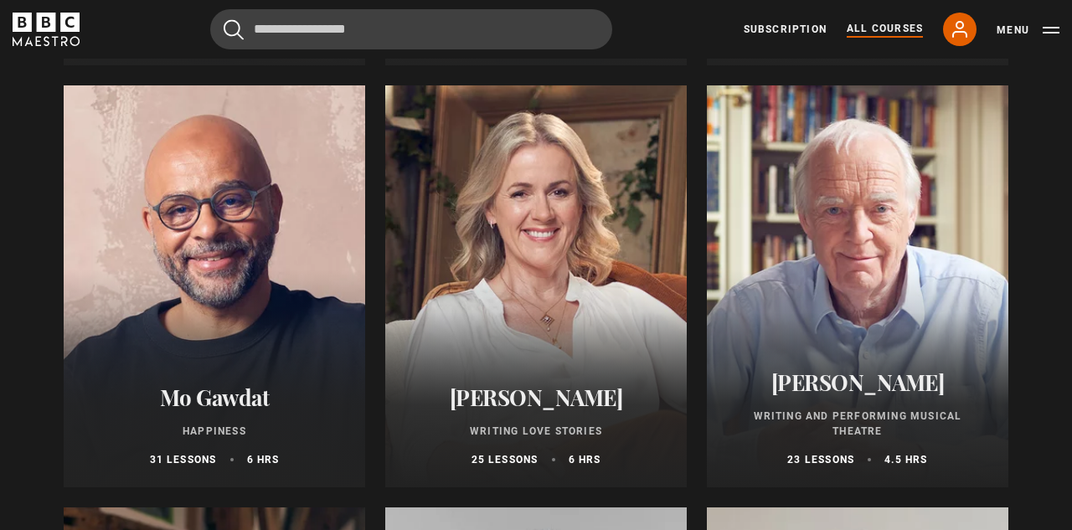
click at [319, 367] on div "Mo Gawdat Happiness 31 lessons 6 hrs" at bounding box center [215, 425] width 302 height 123
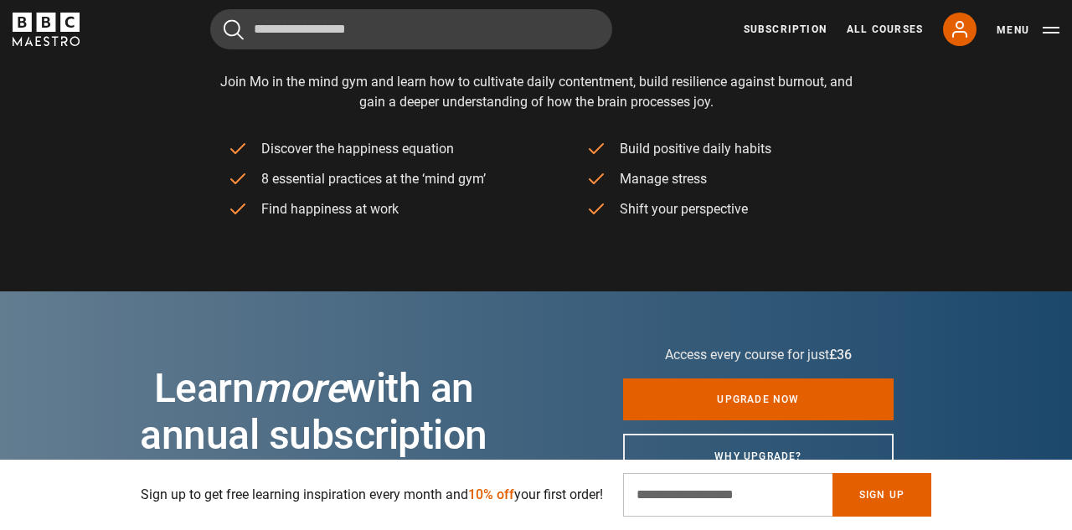
scroll to position [0, 434]
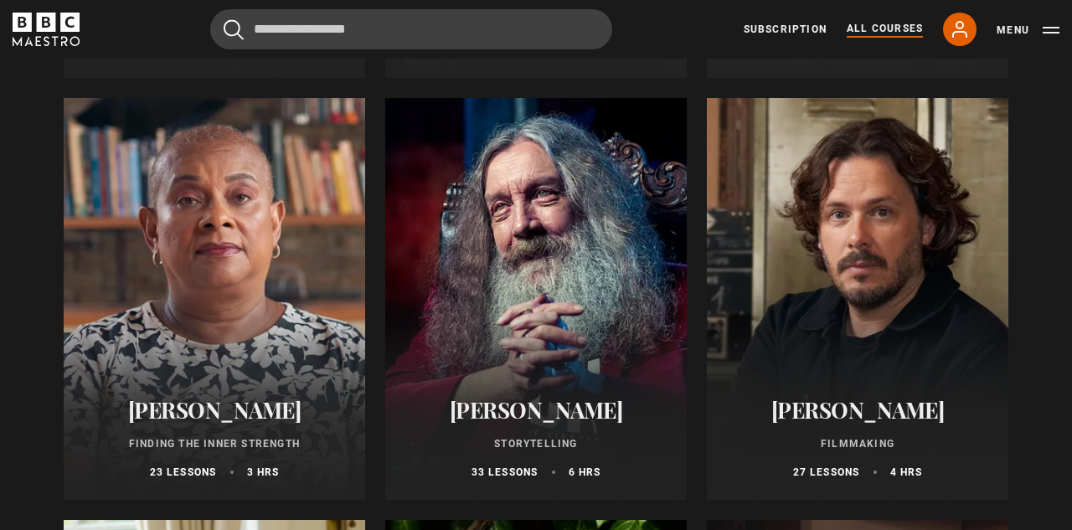
scroll to position [4381, 0]
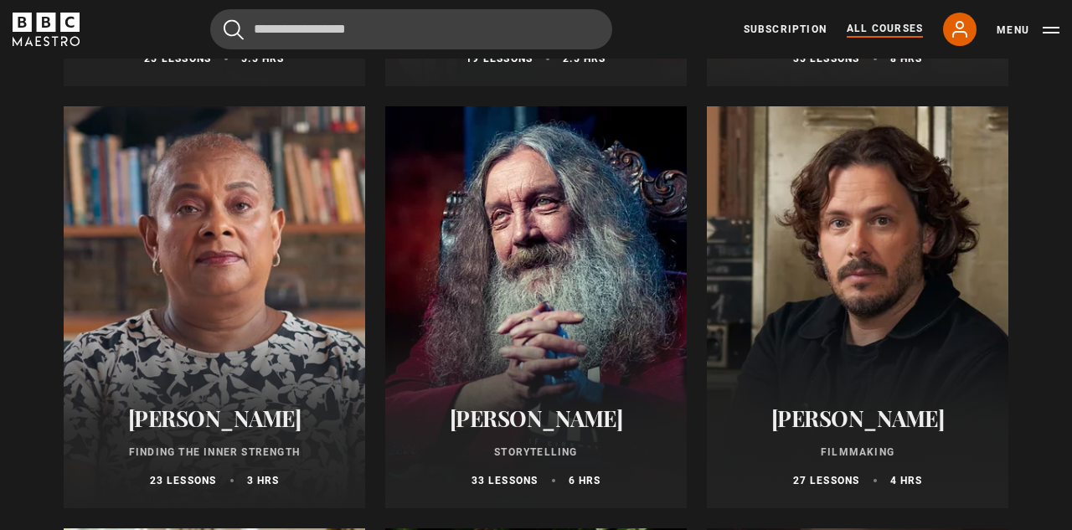
click at [196, 297] on div at bounding box center [215, 307] width 302 height 402
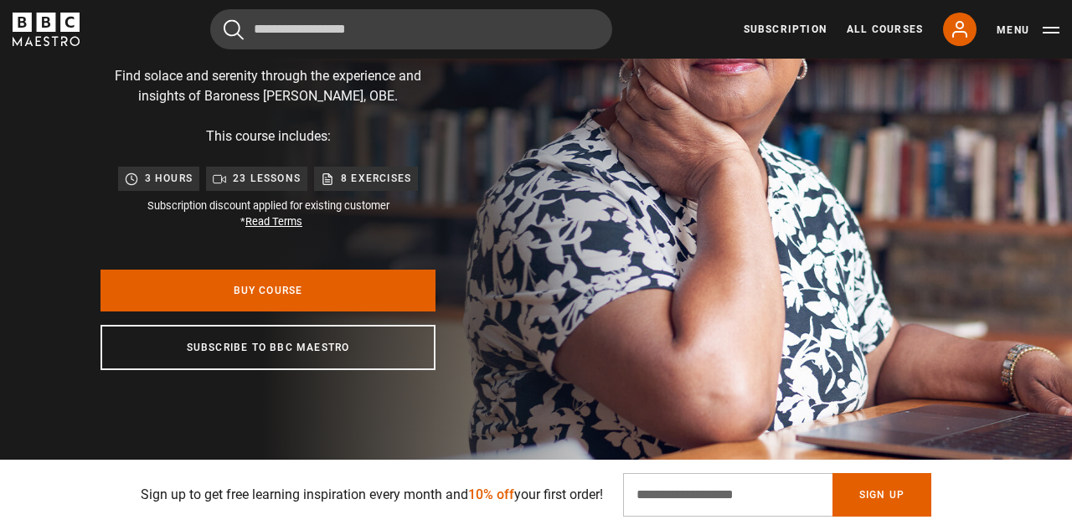
scroll to position [114, 0]
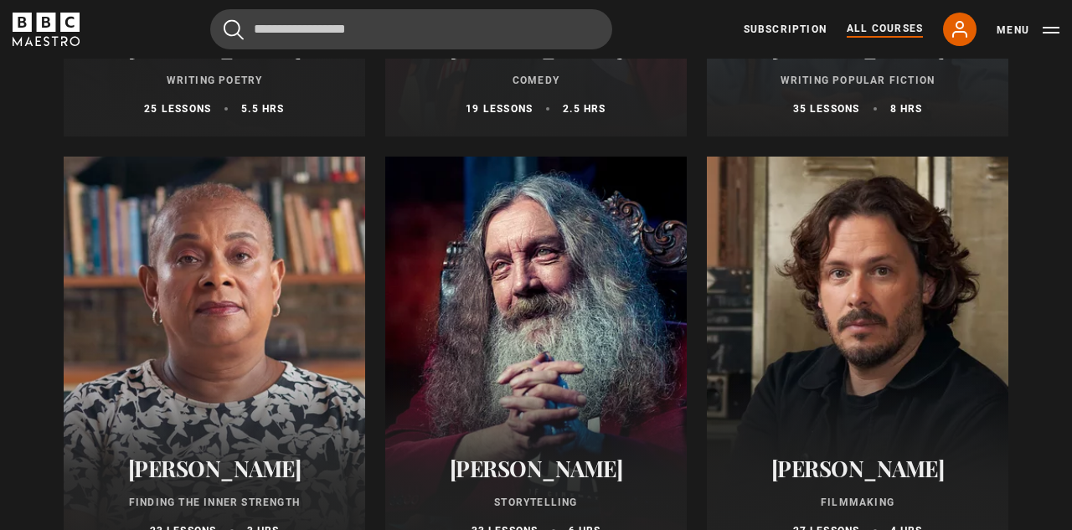
scroll to position [4417, 0]
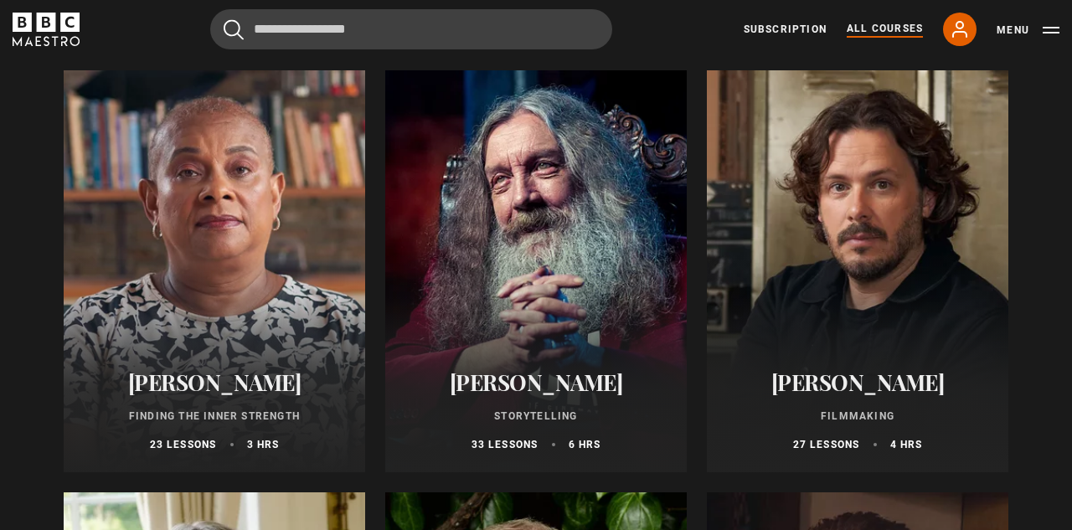
click at [596, 281] on div at bounding box center [536, 271] width 302 height 402
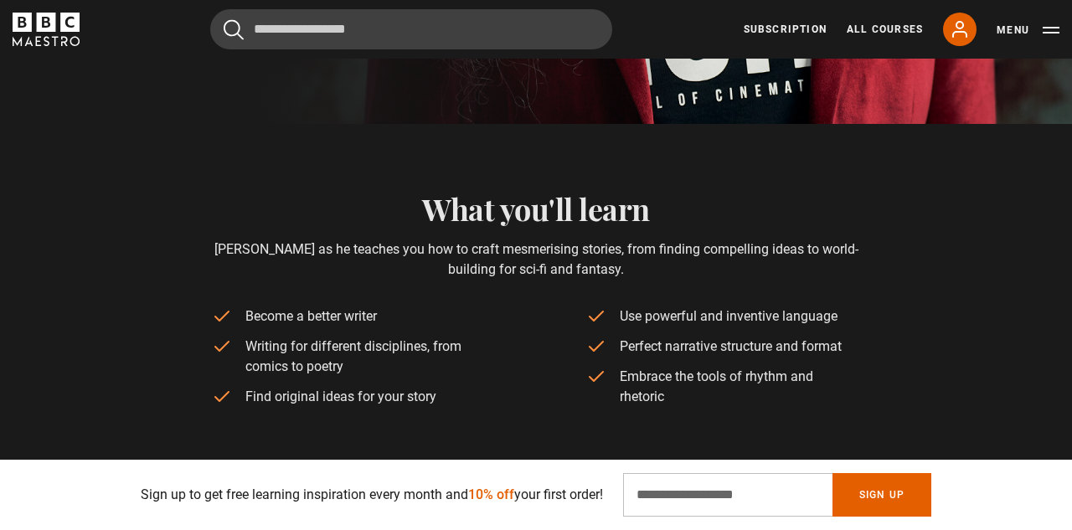
scroll to position [0, 434]
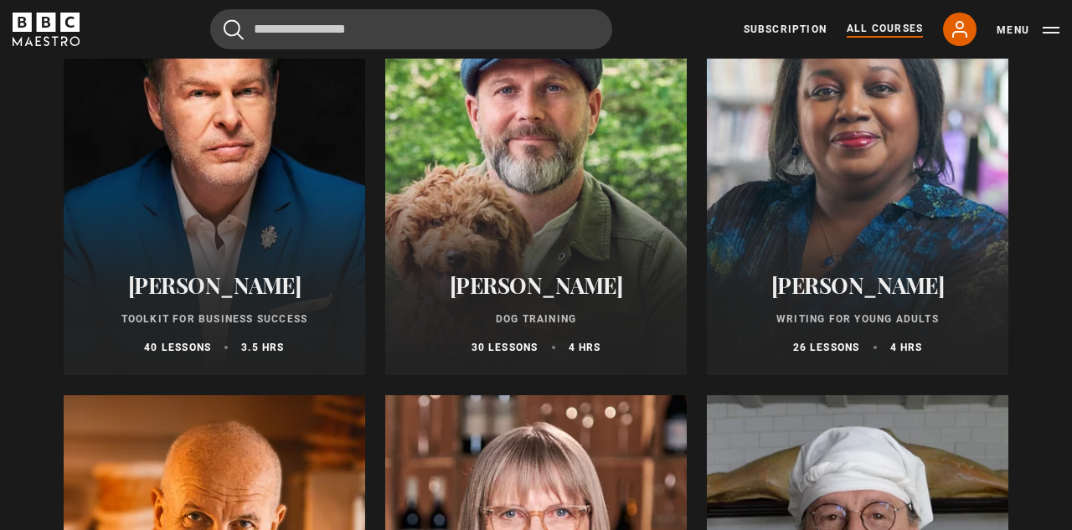
scroll to position [5354, 0]
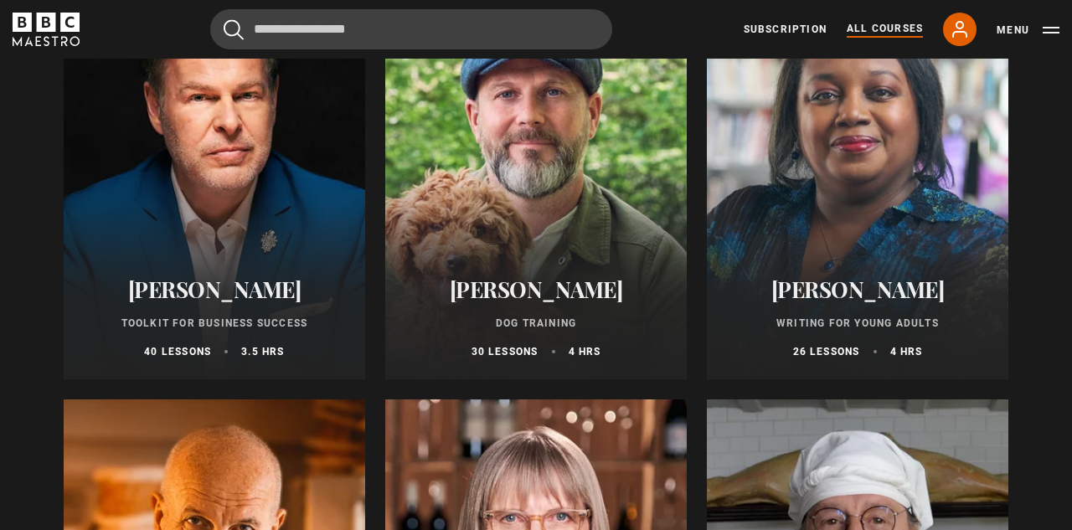
click at [611, 203] on div at bounding box center [536, 178] width 302 height 402
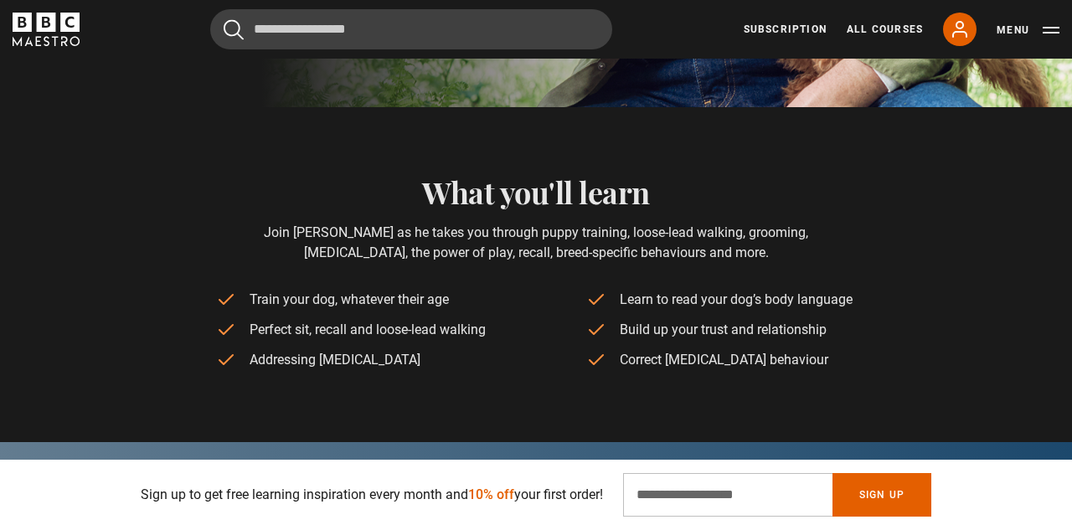
scroll to position [0, 434]
drag, startPoint x: 251, startPoint y: 331, endPoint x: 484, endPoint y: 327, distance: 232.9
click at [484, 327] on li "Perfect sit, recall and loose-lead walking" at bounding box center [351, 330] width 270 height 20
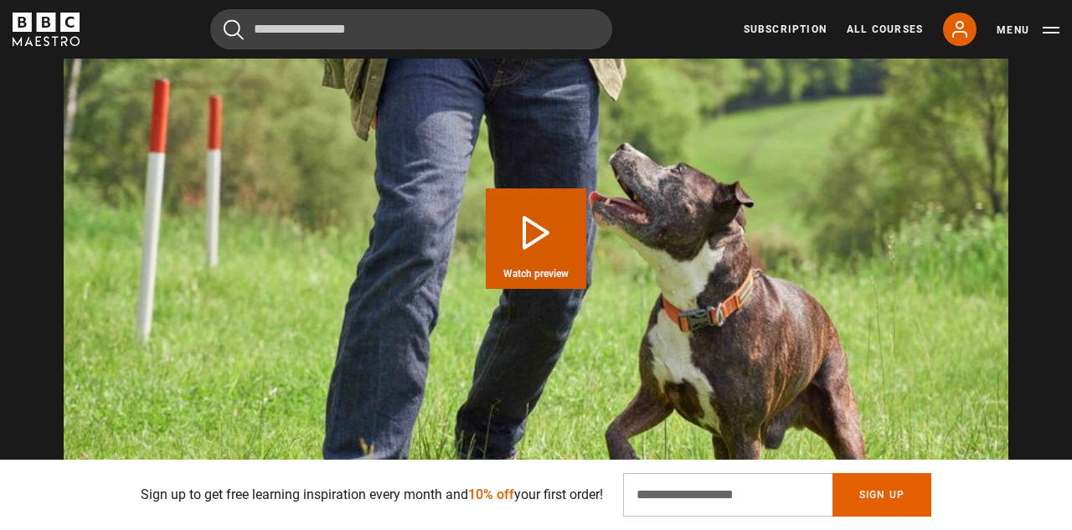
click at [558, 240] on button "Play Course overview for Dog Training with Steve Mann Watch preview" at bounding box center [536, 238] width 101 height 101
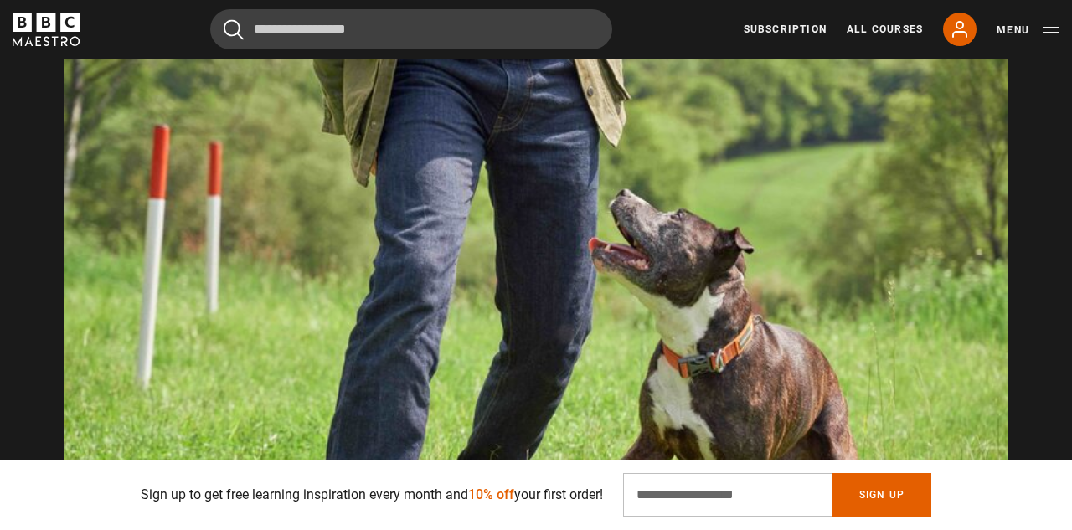
scroll to position [0, 1303]
click at [651, 302] on video "Video Player" at bounding box center [536, 285] width 945 height 532
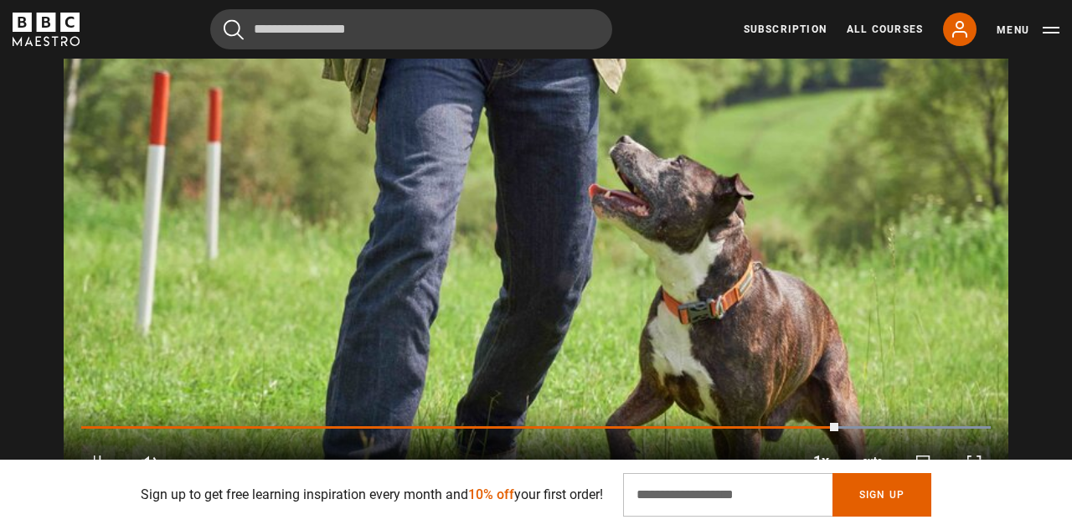
scroll to position [0, 3258]
click at [96, 446] on span "Video Player" at bounding box center [98, 463] width 34 height 34
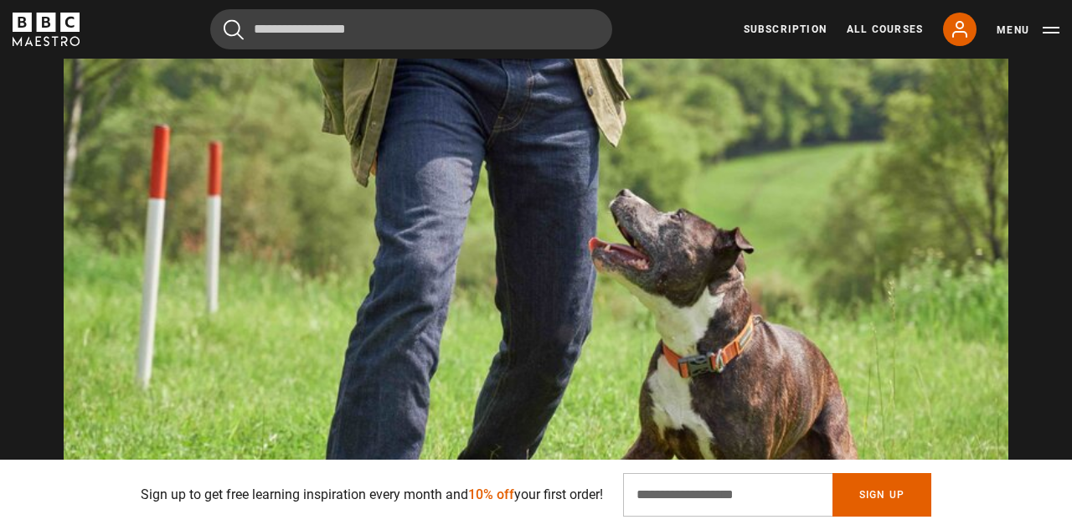
scroll to position [0, 3475]
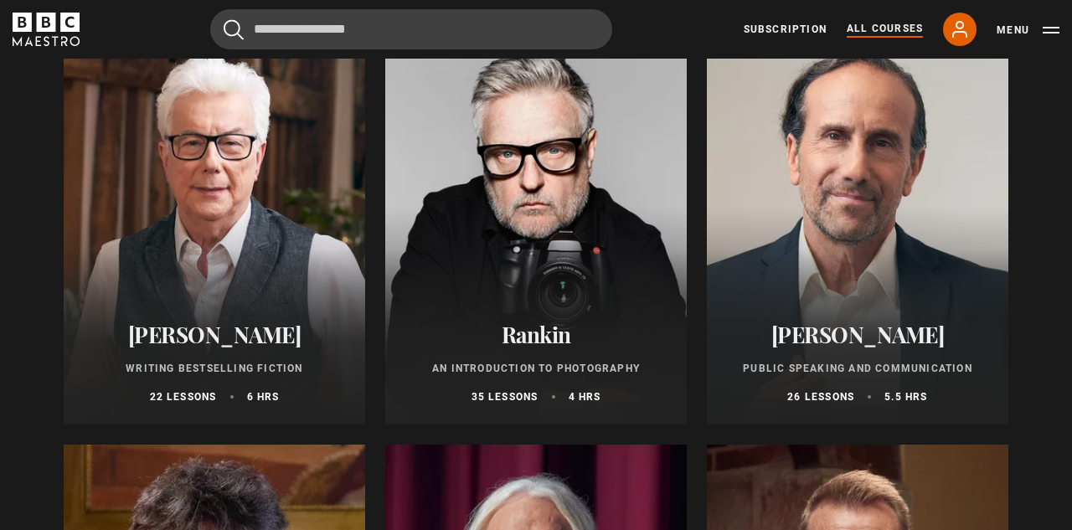
scroll to position [3630, 0]
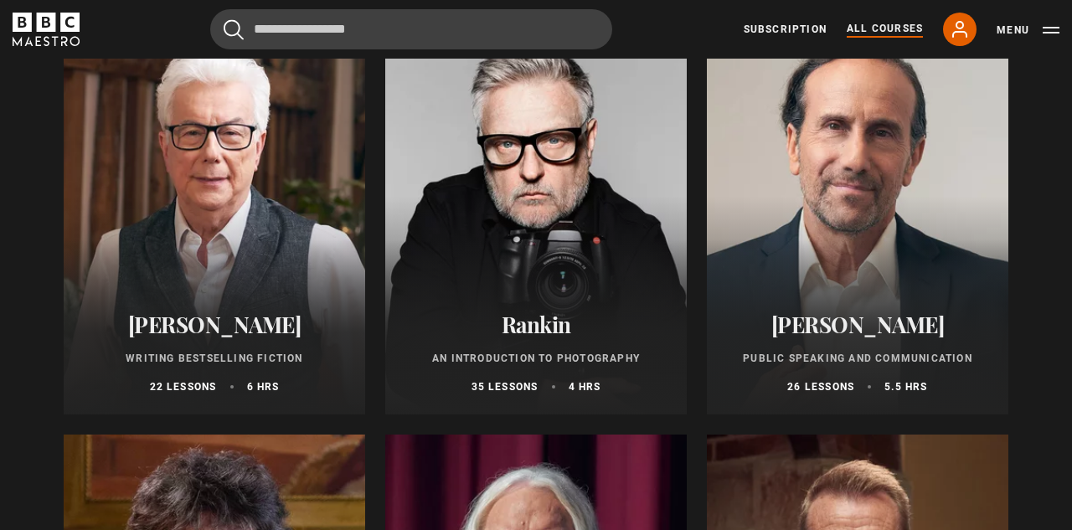
click at [240, 271] on div at bounding box center [215, 214] width 302 height 402
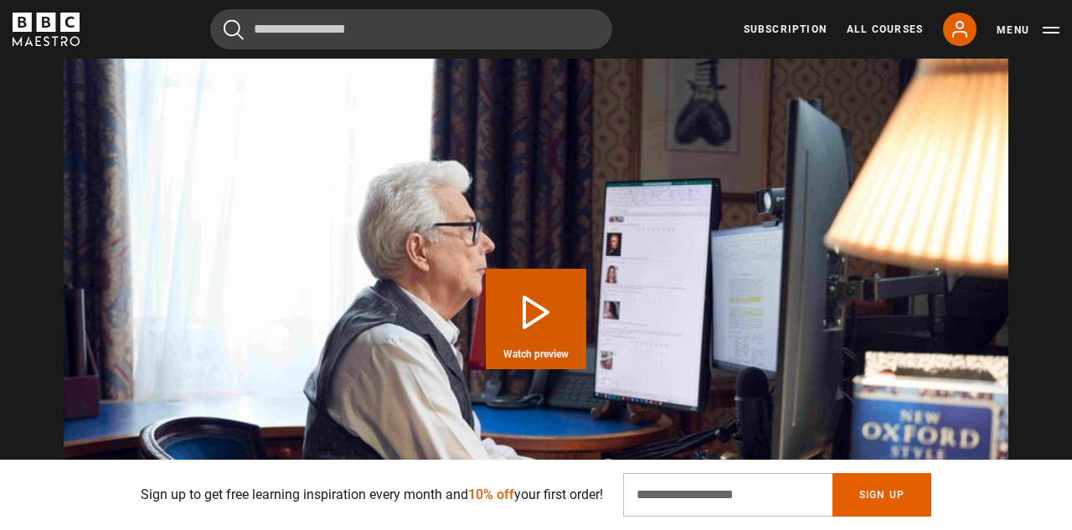
click at [571, 300] on button "Play Course overview for Writing Bestselling Fiction with Ken Follett Watch pre…" at bounding box center [536, 319] width 101 height 101
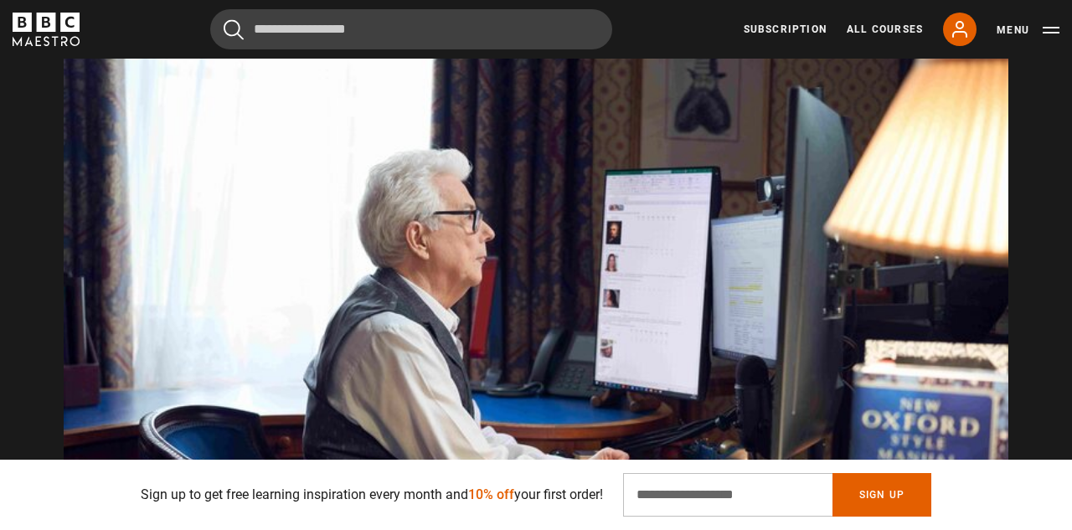
scroll to position [0, 217]
click at [542, 346] on video "Video Player" at bounding box center [536, 307] width 945 height 532
click at [384, 362] on video "Video Player" at bounding box center [536, 307] width 945 height 532
click at [450, 266] on video "Video Player" at bounding box center [536, 307] width 945 height 532
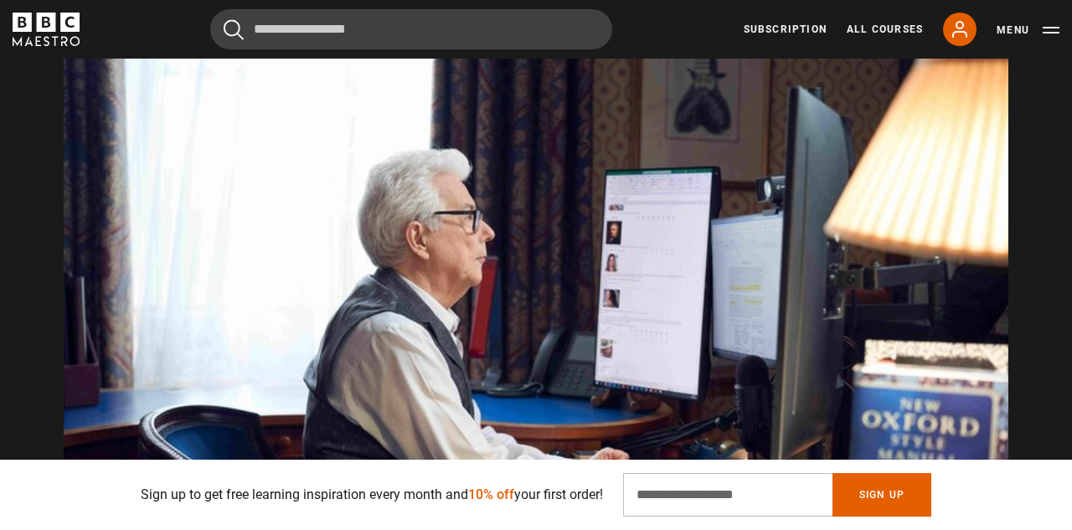
click at [498, 328] on video "Video Player" at bounding box center [536, 307] width 945 height 532
click at [760, 291] on video "Video Player" at bounding box center [536, 307] width 945 height 532
click at [868, 29] on link "All Courses" at bounding box center [885, 29] width 76 height 15
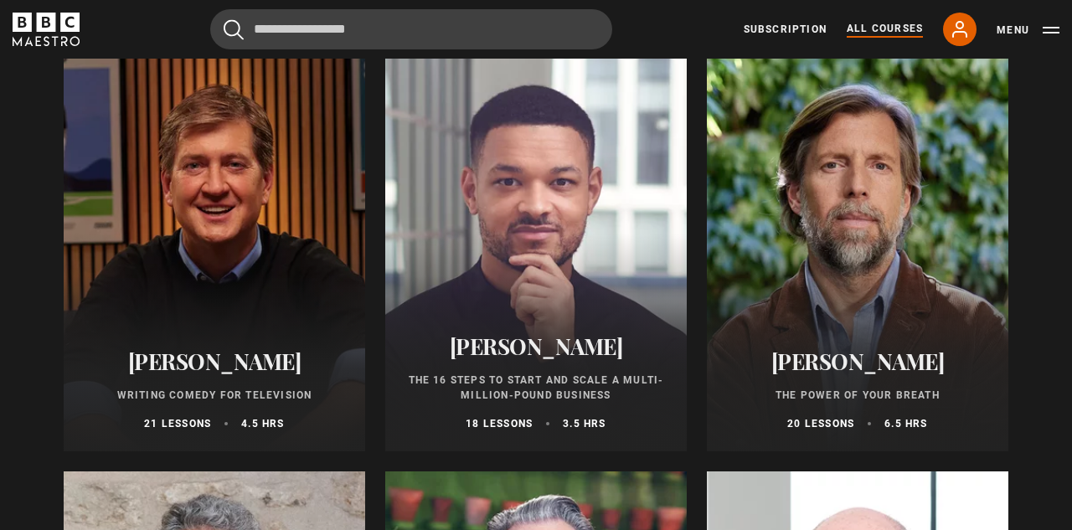
scroll to position [1591, 0]
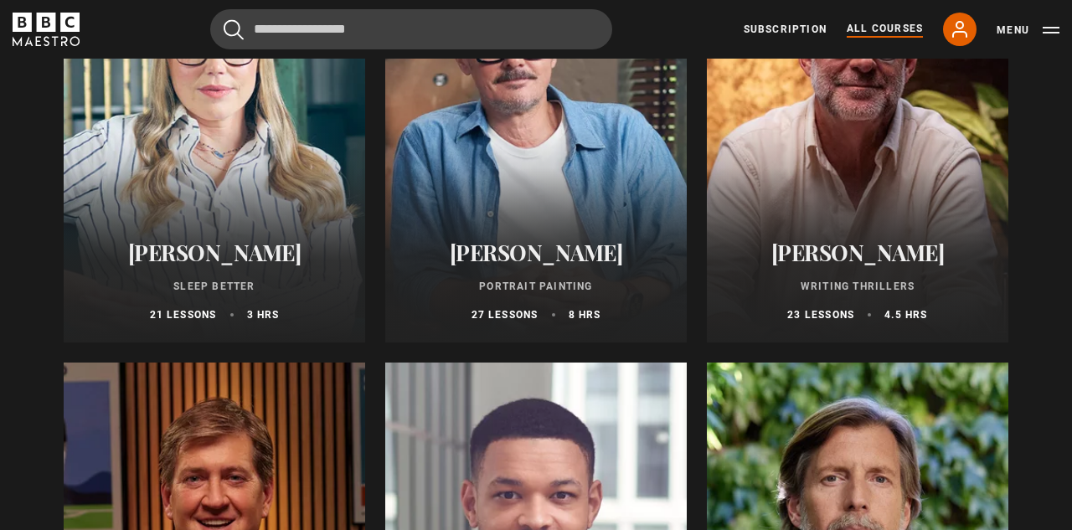
click at [914, 163] on div at bounding box center [858, 142] width 302 height 402
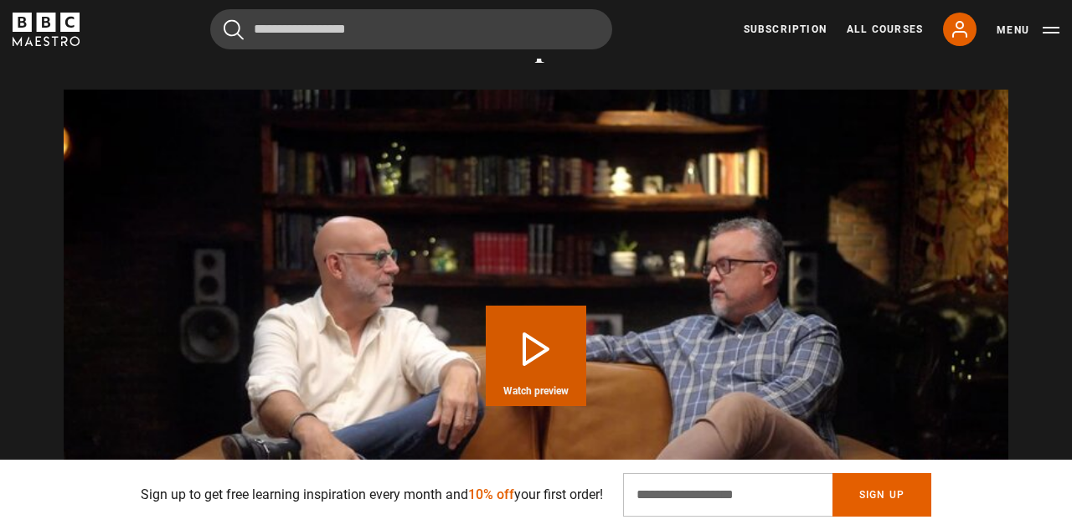
click at [554, 318] on button "Play Course overview for Writing Thrillers with [PERSON_NAME] Watch preview" at bounding box center [536, 356] width 101 height 101
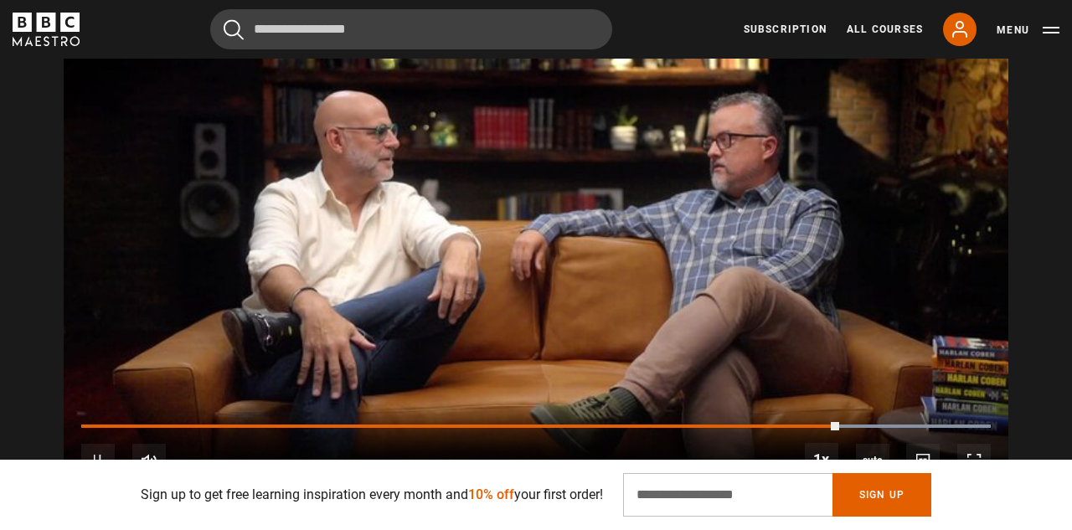
scroll to position [0, 1955]
click at [106, 444] on span "Video Player" at bounding box center [98, 461] width 34 height 34
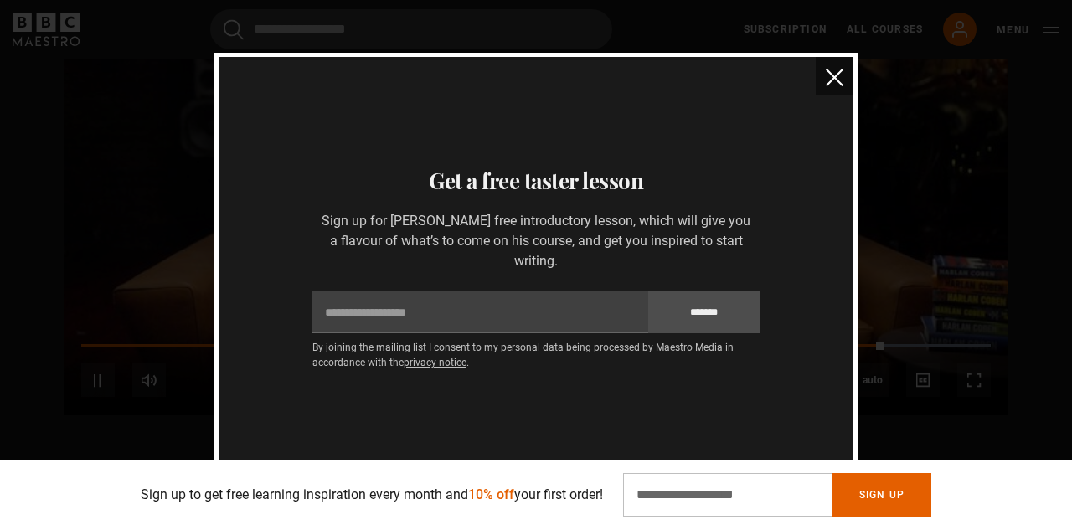
scroll to position [1734, 0]
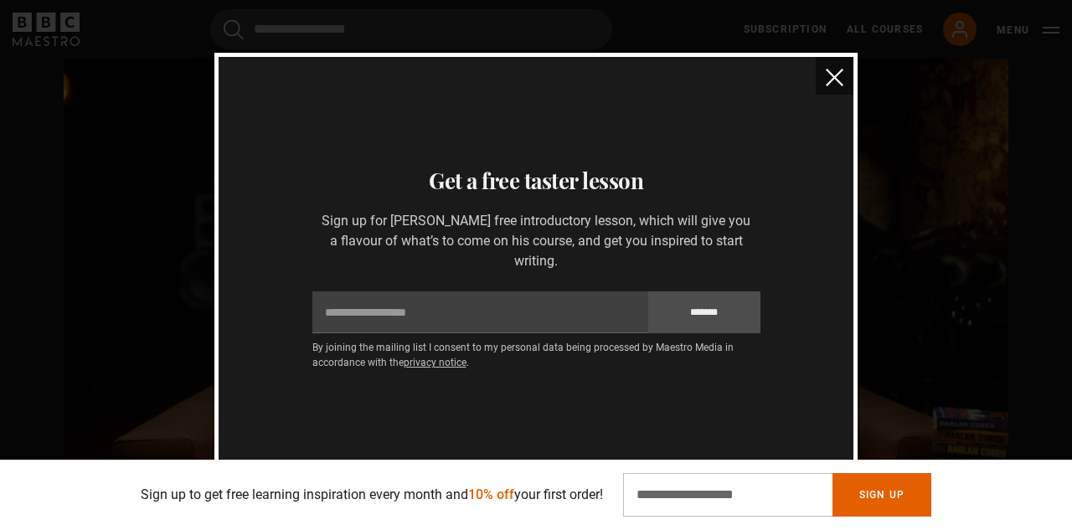
click at [823, 78] on button "close" at bounding box center [835, 76] width 38 height 38
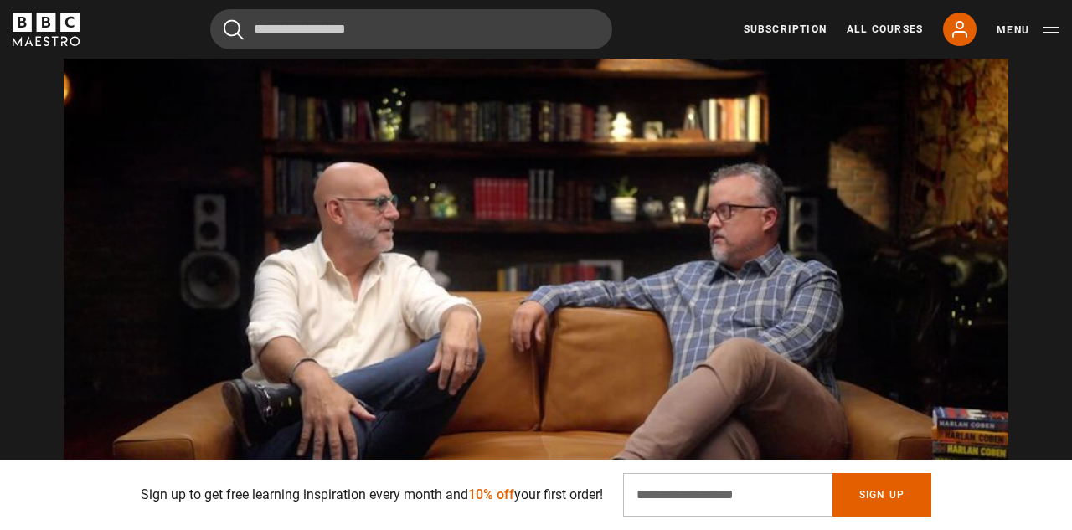
scroll to position [0, 2172]
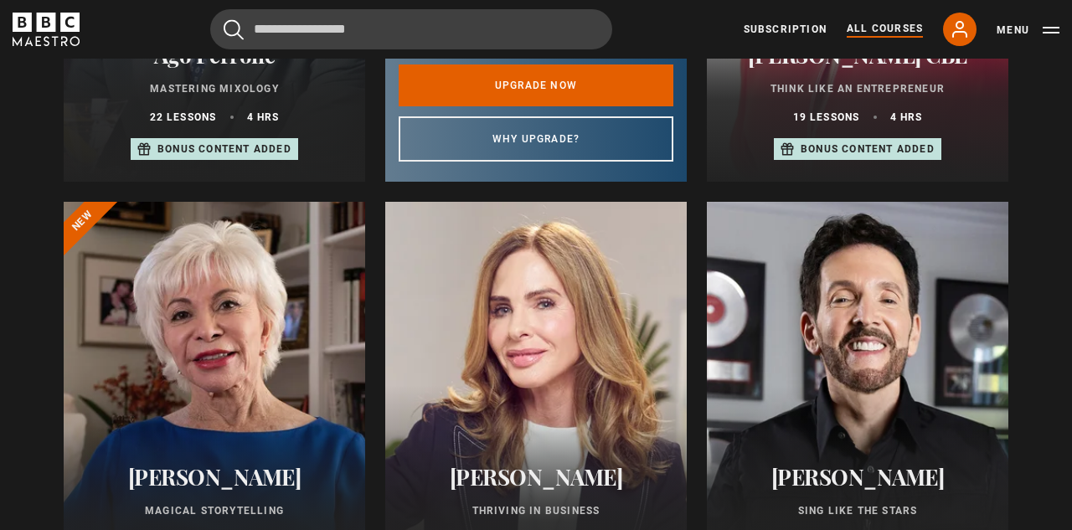
scroll to position [1840, 0]
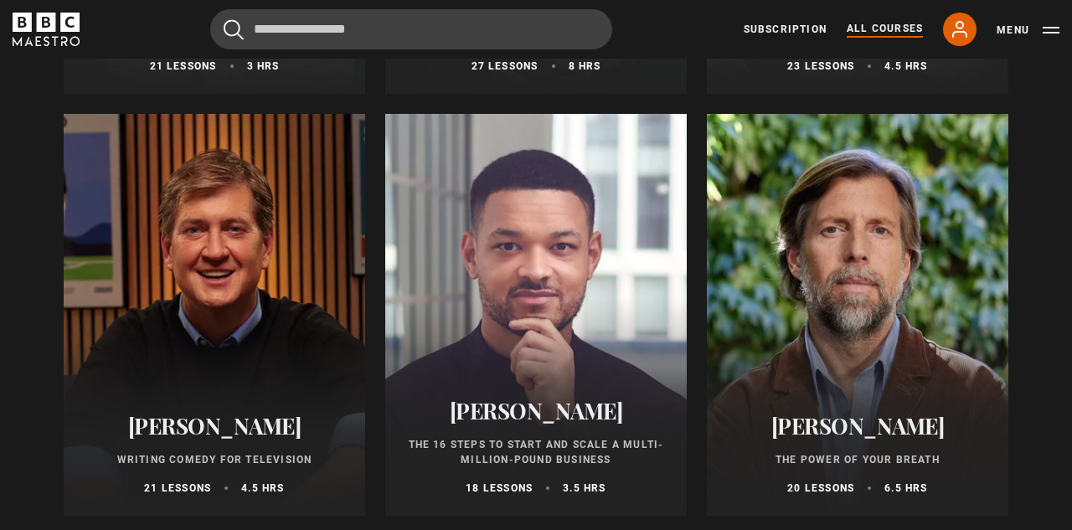
click at [905, 354] on div at bounding box center [858, 315] width 302 height 402
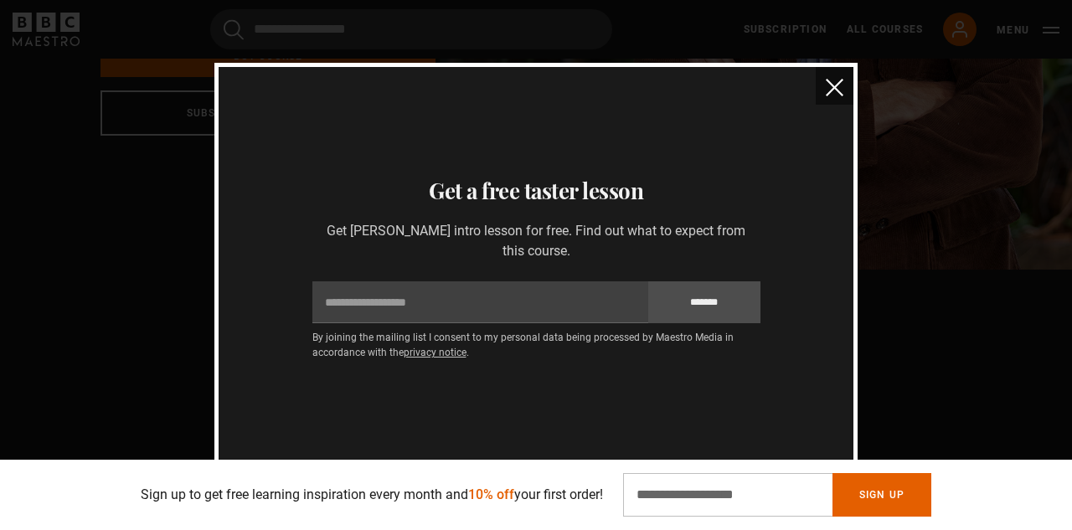
scroll to position [168, 0]
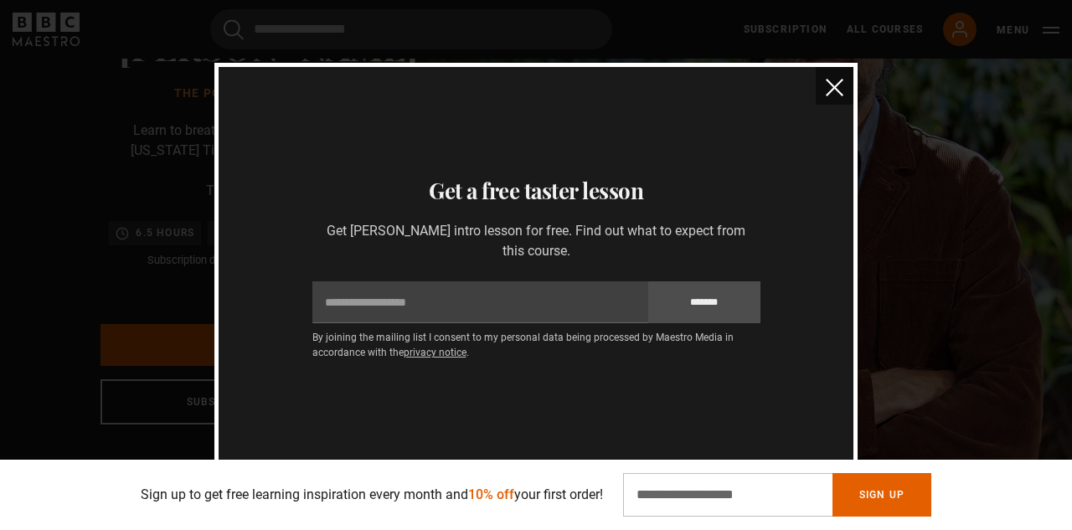
click at [828, 89] on img "close" at bounding box center [835, 88] width 18 height 18
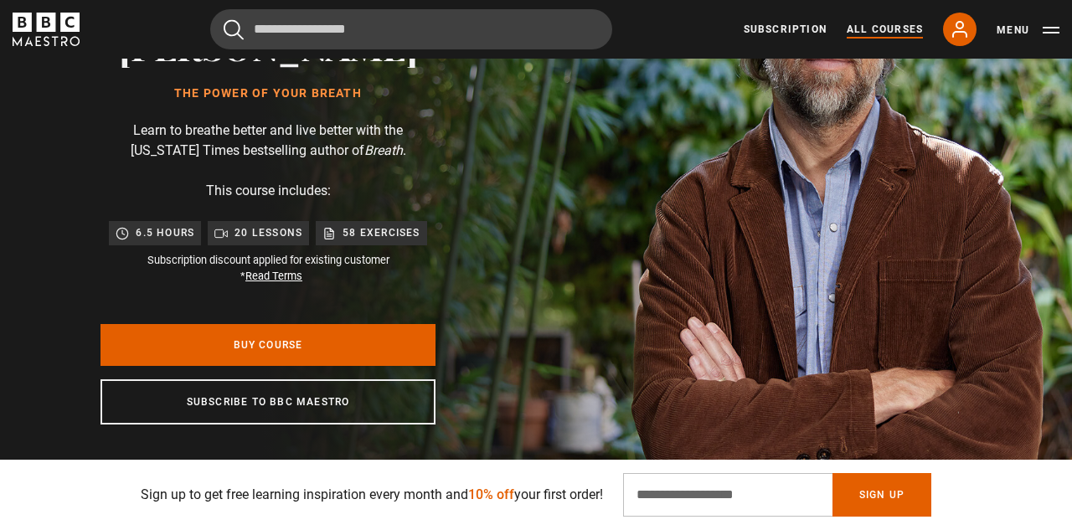
click at [902, 31] on link "All Courses" at bounding box center [885, 29] width 76 height 15
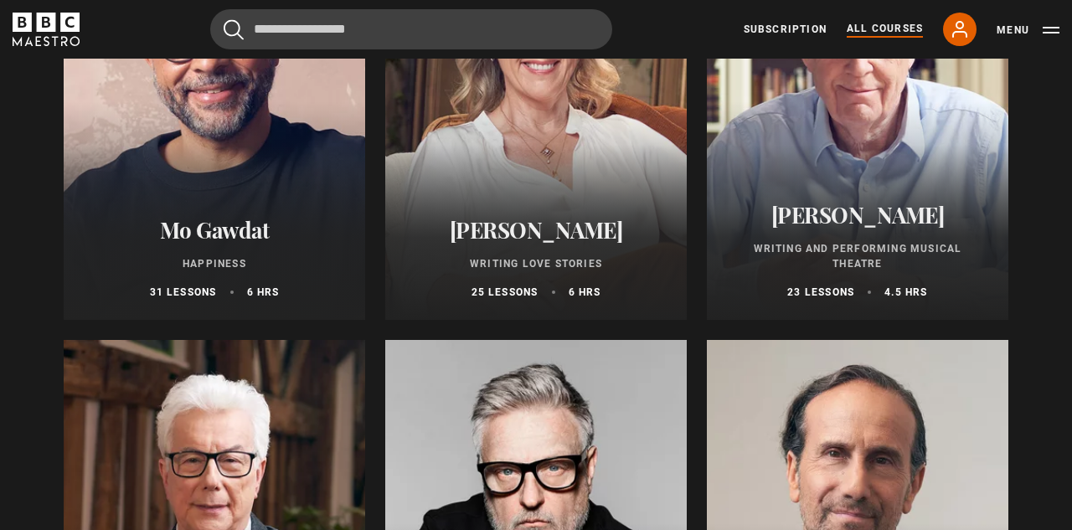
scroll to position [3687, 0]
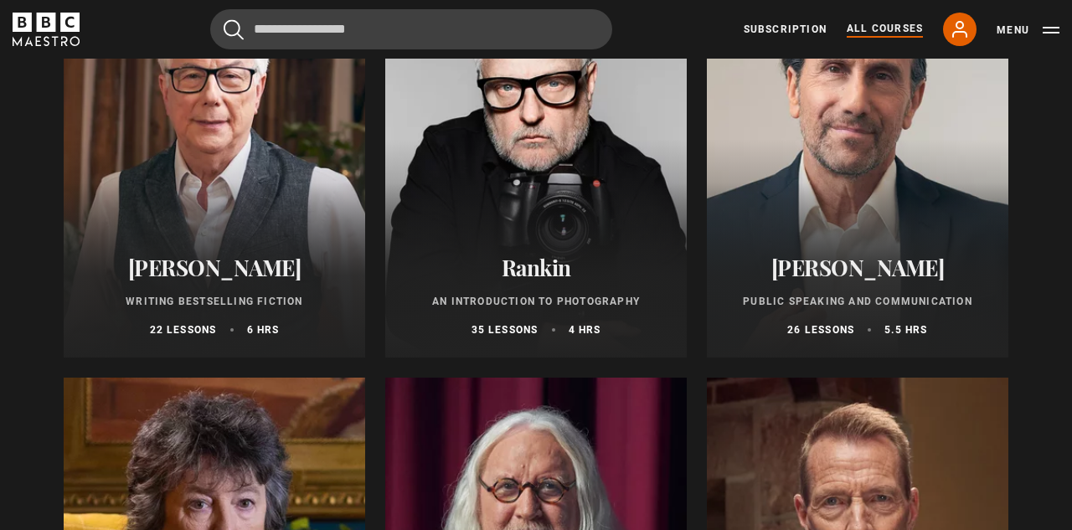
click at [889, 181] on div at bounding box center [858, 157] width 302 height 402
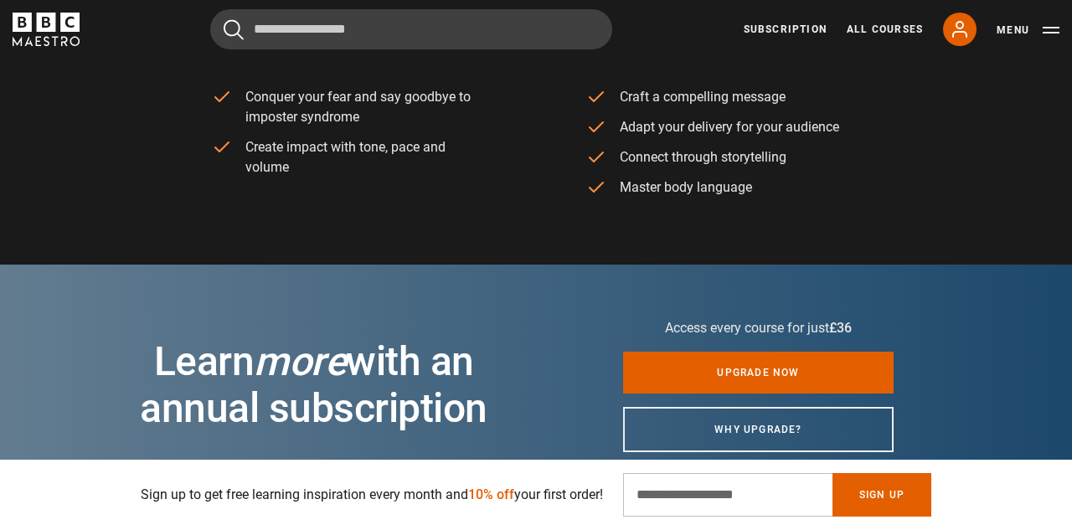
scroll to position [822, 0]
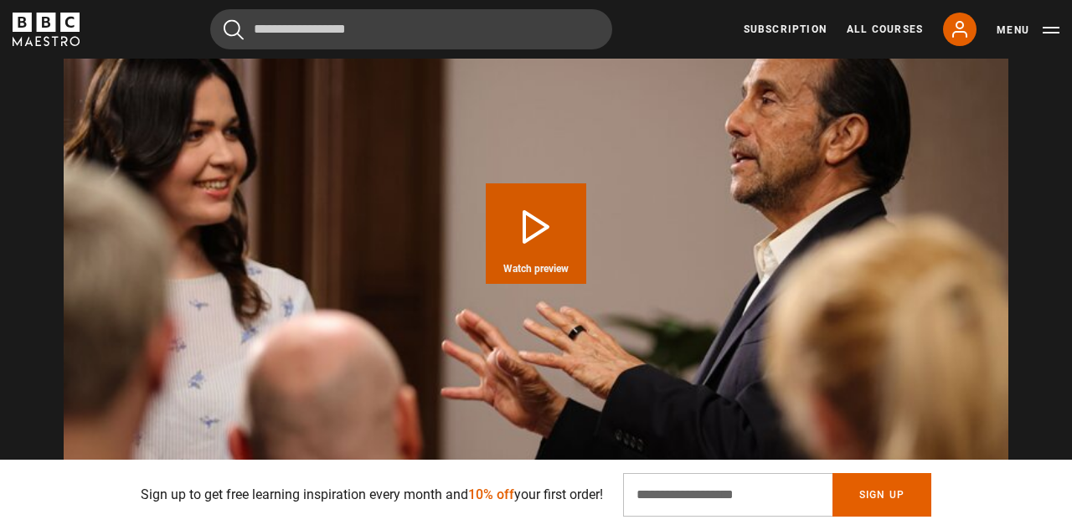
click at [550, 246] on button "Play Course overview for Public Speaking and Communication with Richard Greene …" at bounding box center [536, 233] width 101 height 101
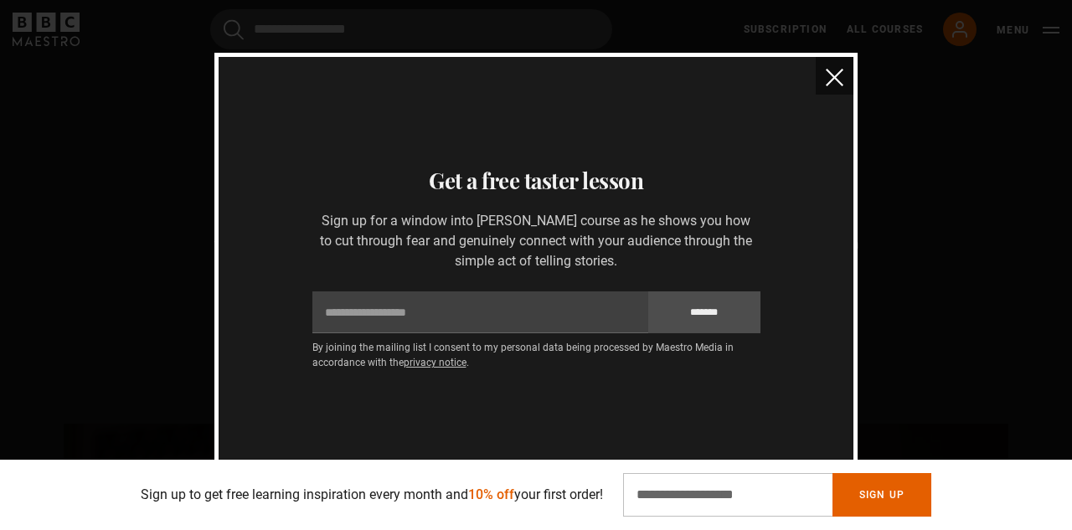
scroll to position [1261, 0]
click at [840, 89] on button "close" at bounding box center [835, 76] width 38 height 38
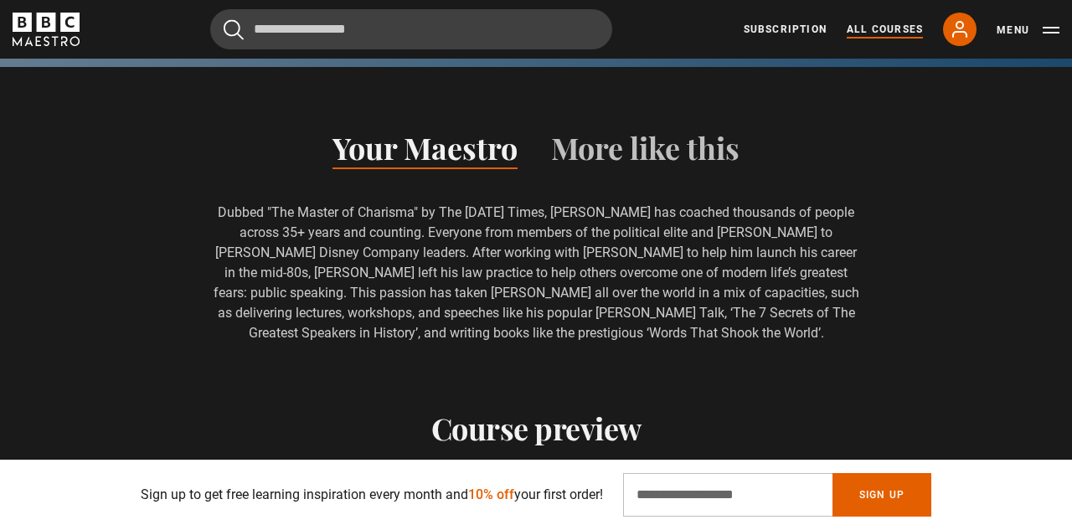
click at [885, 28] on link "All Courses" at bounding box center [885, 29] width 76 height 15
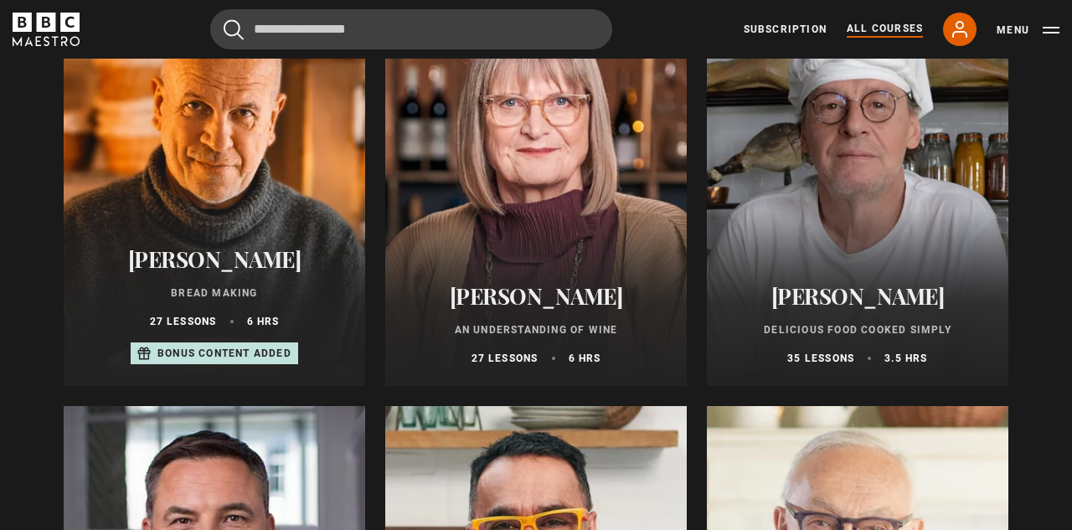
scroll to position [5718, 0]
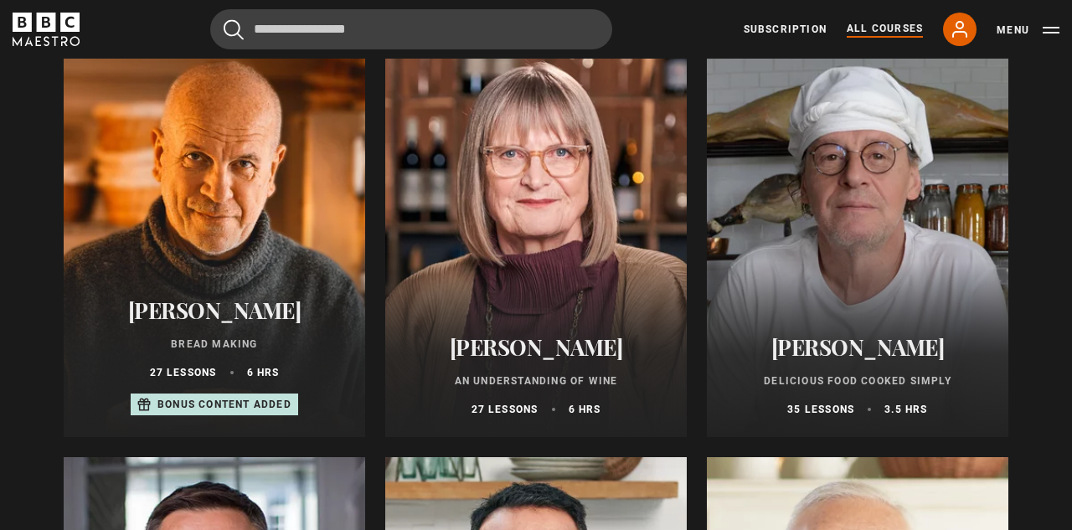
click at [242, 202] on div at bounding box center [215, 236] width 302 height 402
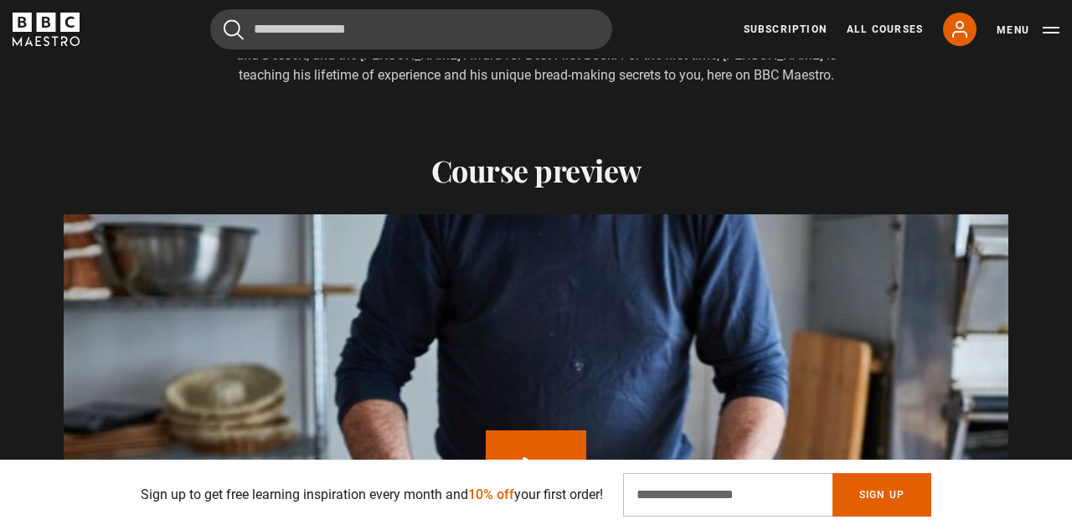
scroll to position [0, 217]
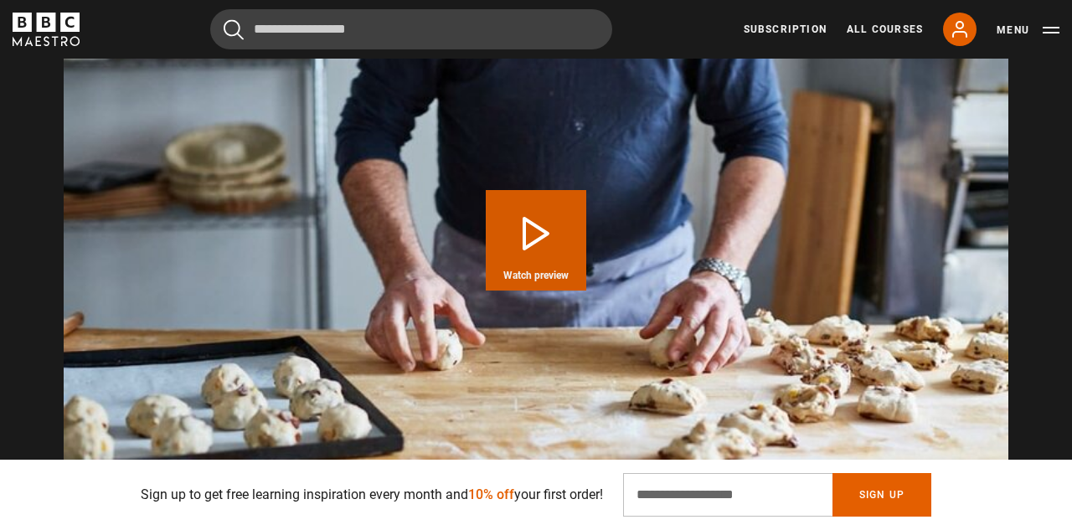
click at [550, 211] on button "Play Course overview for Bread Making with Richard Bertinet Watch preview" at bounding box center [536, 240] width 101 height 101
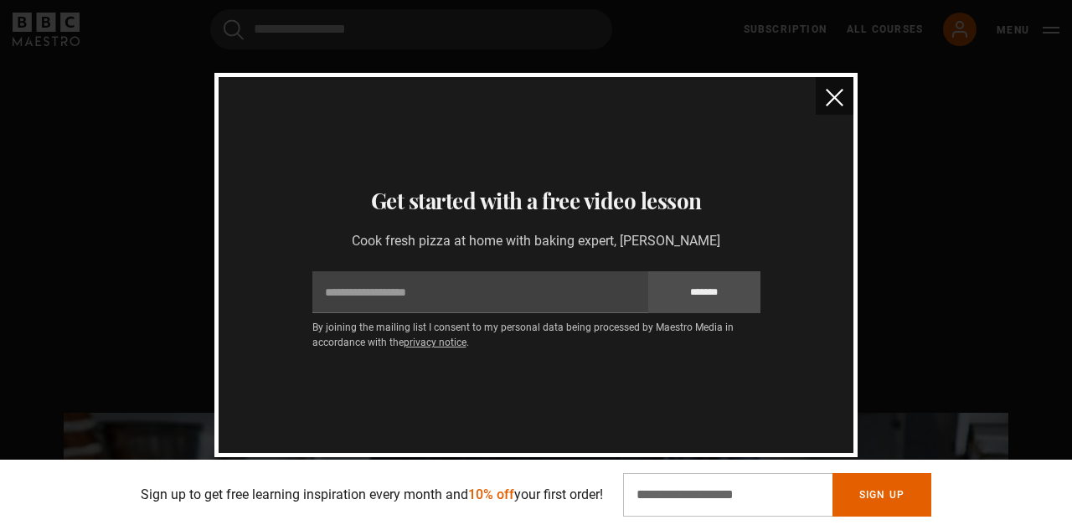
scroll to position [0, 2172]
click at [843, 102] on img "close" at bounding box center [835, 98] width 18 height 18
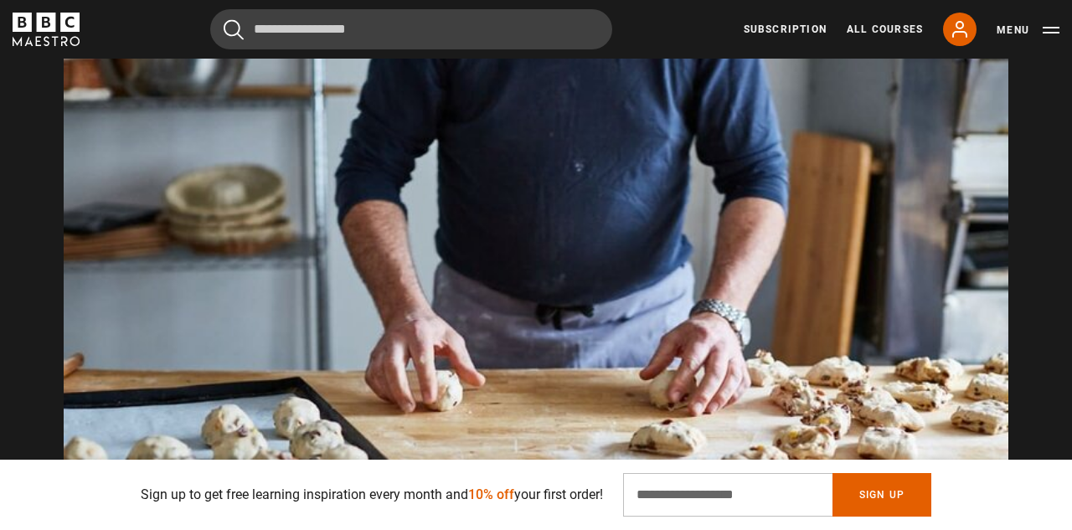
scroll to position [0, 2824]
drag, startPoint x: 531, startPoint y: 308, endPoint x: 541, endPoint y: 299, distance: 13.6
click at [531, 307] on video "Video Player" at bounding box center [536, 281] width 945 height 532
click at [809, 34] on link "Subscription" at bounding box center [785, 29] width 83 height 15
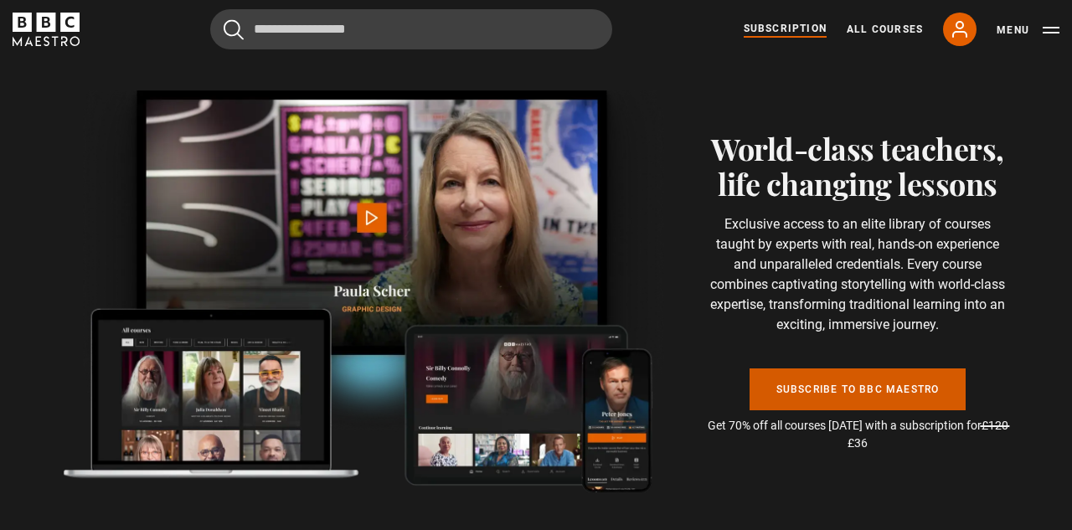
scroll to position [0, 652]
click at [886, 369] on link "Subscribe to BBC Maestro" at bounding box center [858, 390] width 217 height 42
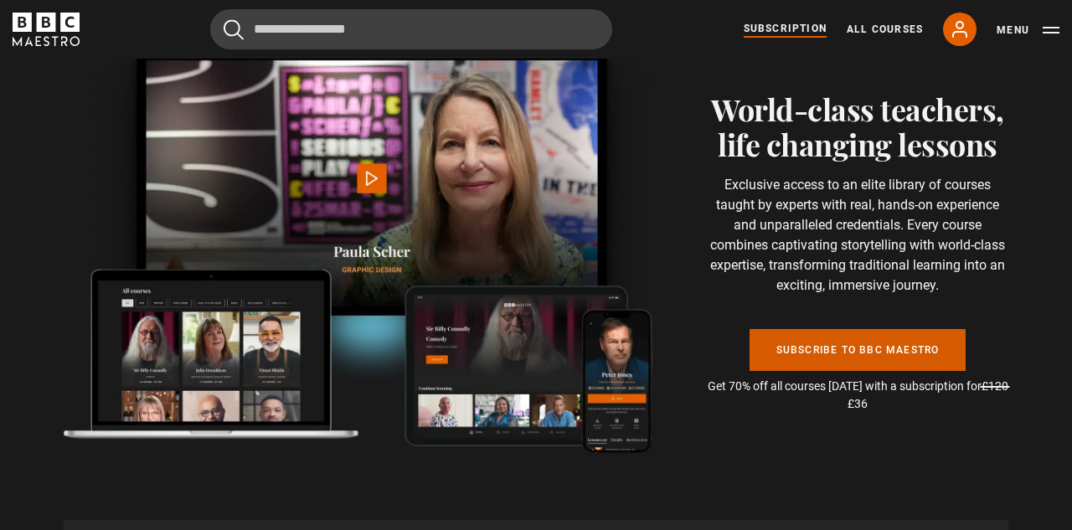
scroll to position [3597, 0]
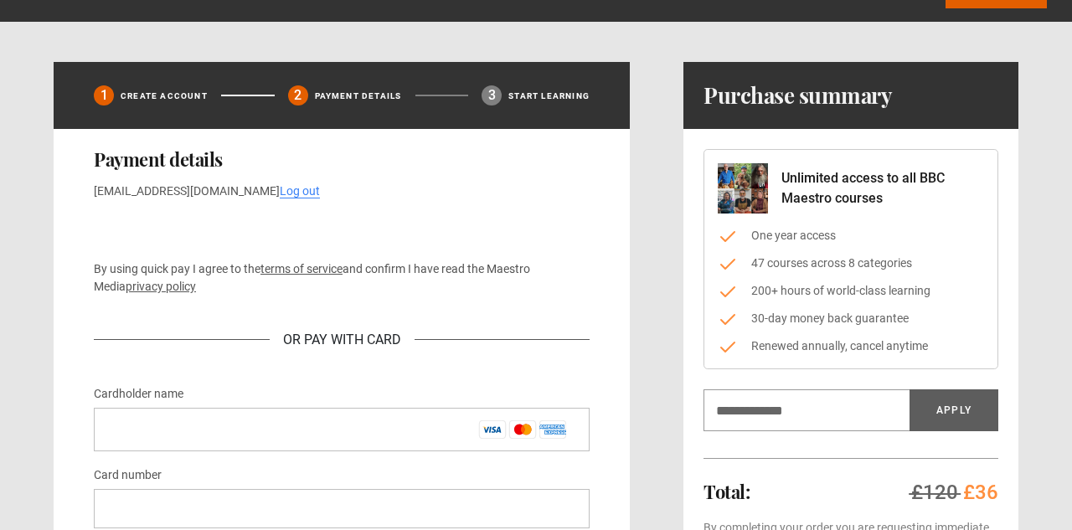
scroll to position [59, 0]
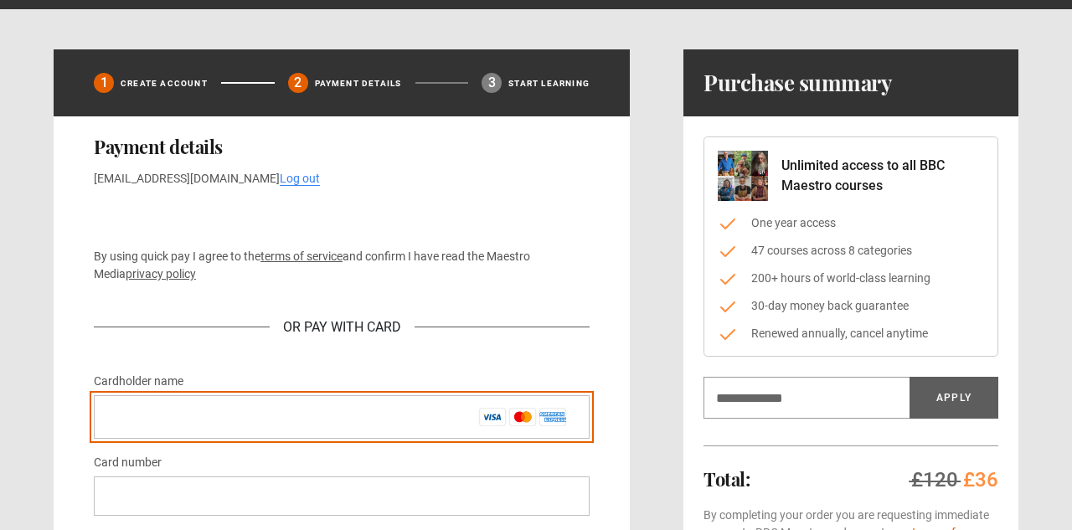
click at [350, 415] on input "Cardholder name *" at bounding box center [342, 417] width 496 height 44
click at [349, 415] on input "Cardholder name *" at bounding box center [342, 417] width 496 height 44
click at [222, 416] on input "**********" at bounding box center [342, 417] width 496 height 44
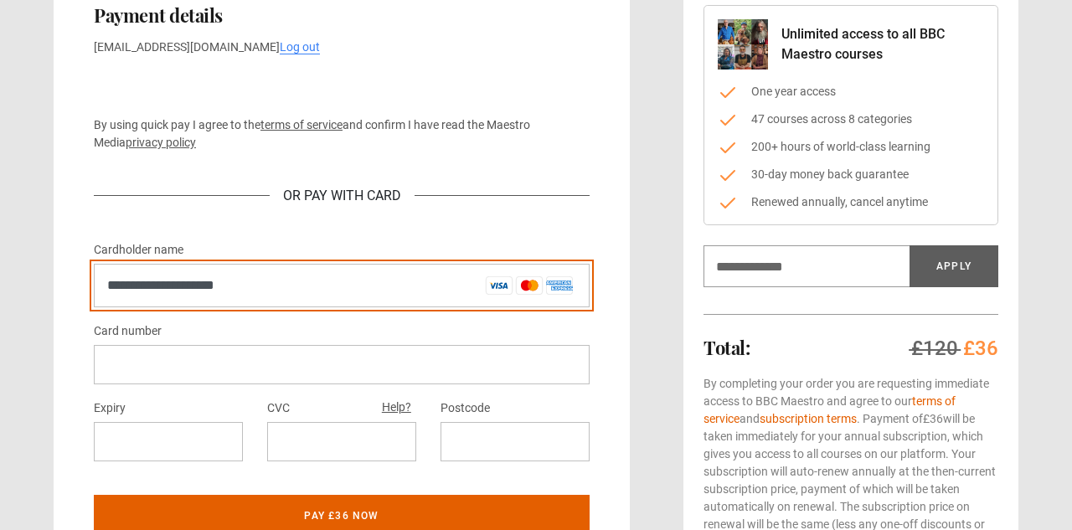
scroll to position [193, 0]
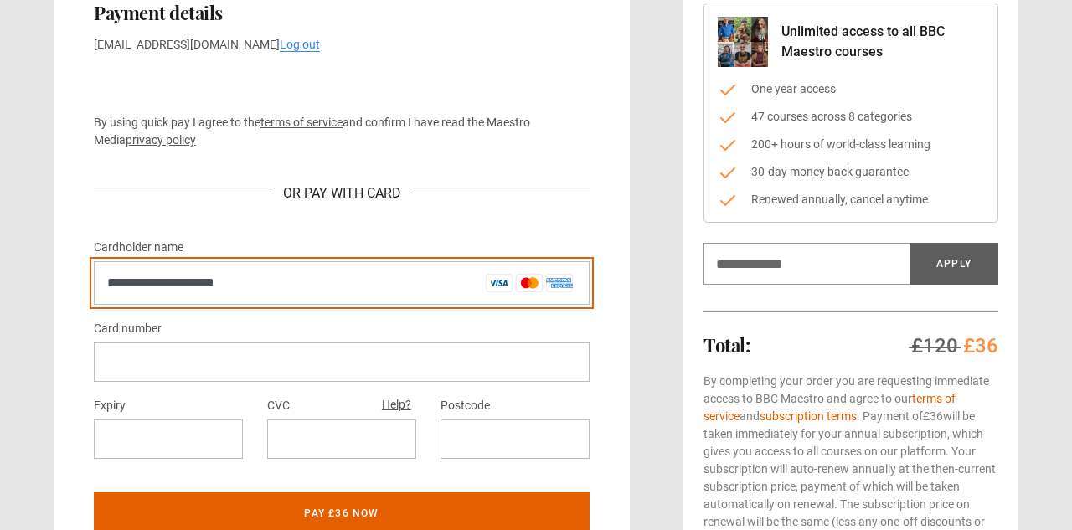
type input "**********"
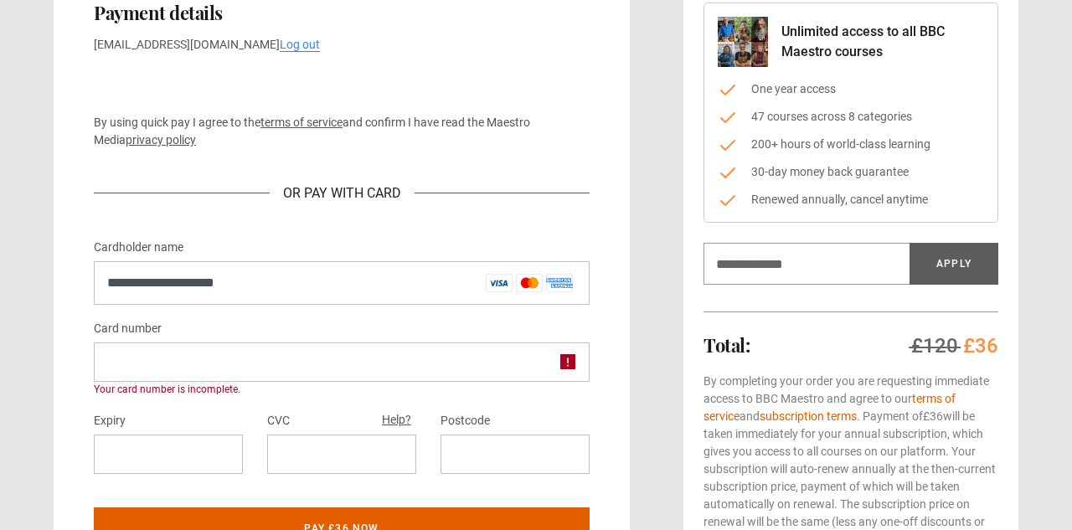
click at [69, 48] on div "**********" at bounding box center [342, 279] width 576 height 594
click at [181, 353] on div at bounding box center [342, 362] width 496 height 39
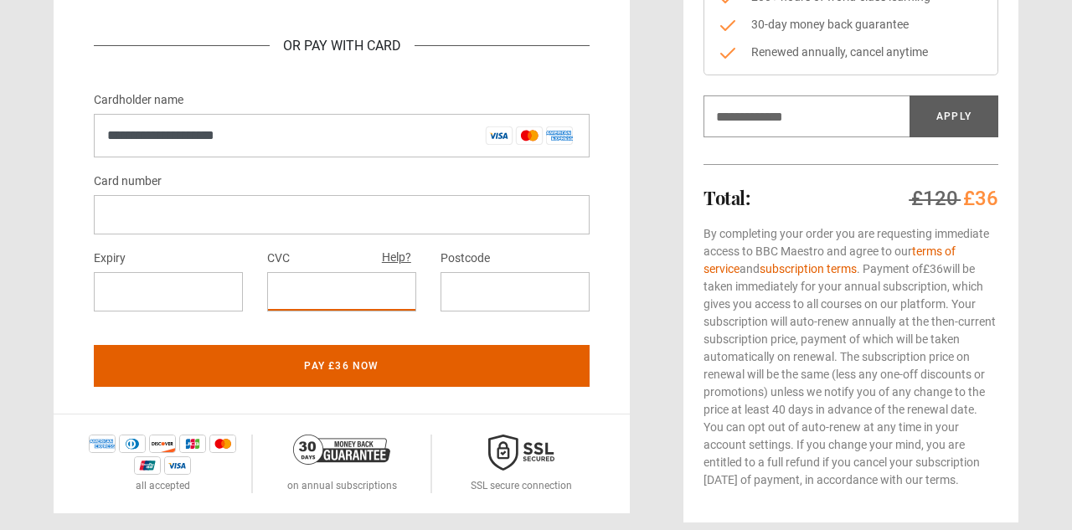
scroll to position [345, 0]
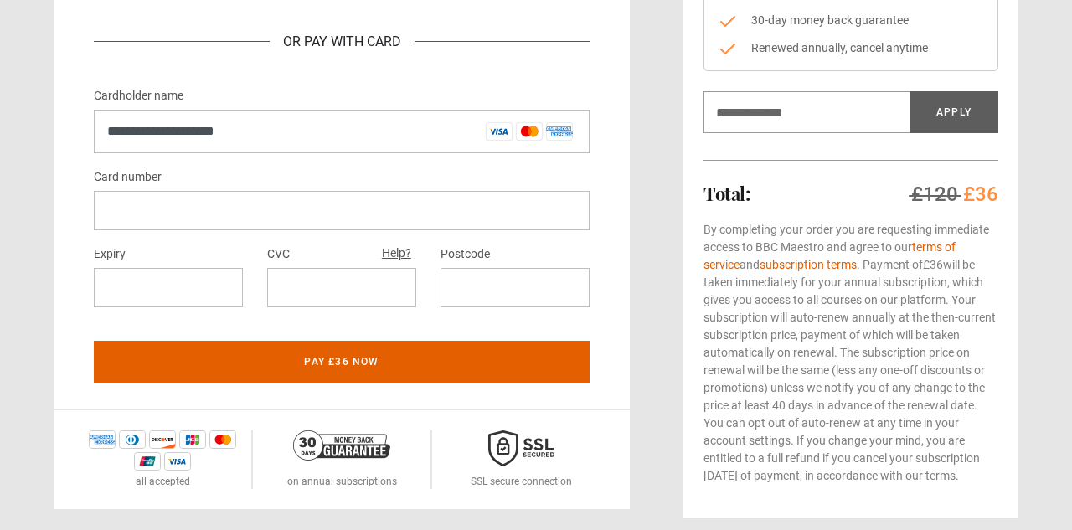
click at [534, 299] on div at bounding box center [515, 287] width 149 height 39
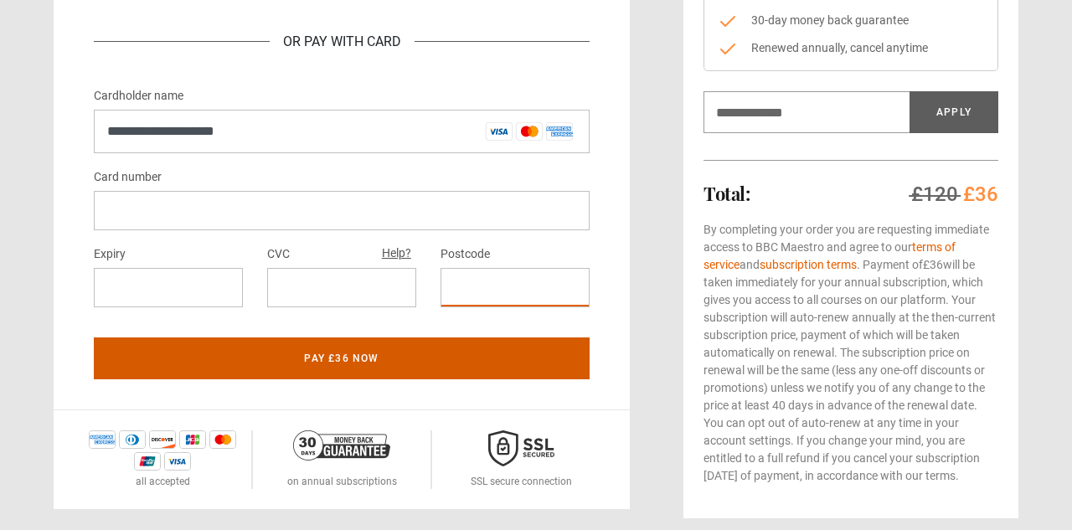
click at [421, 371] on button "Pay £36 now" at bounding box center [342, 359] width 496 height 42
